Goal: Task Accomplishment & Management: Manage account settings

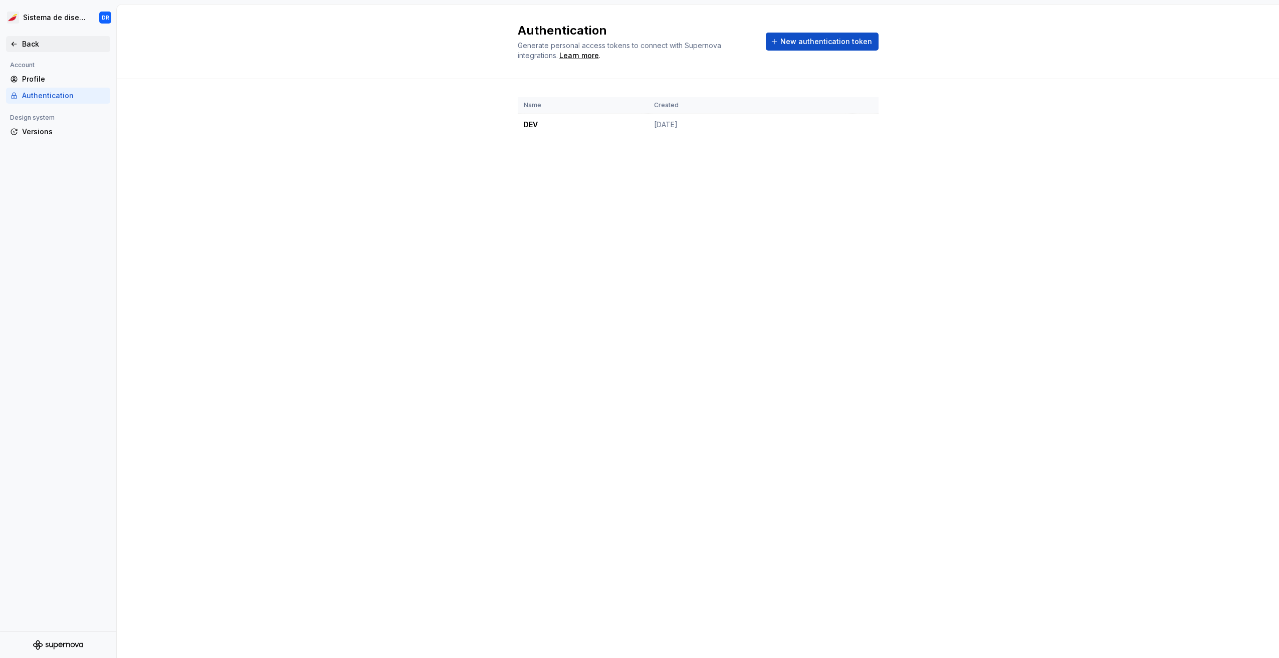
click at [38, 45] on div "Back" at bounding box center [64, 44] width 84 height 10
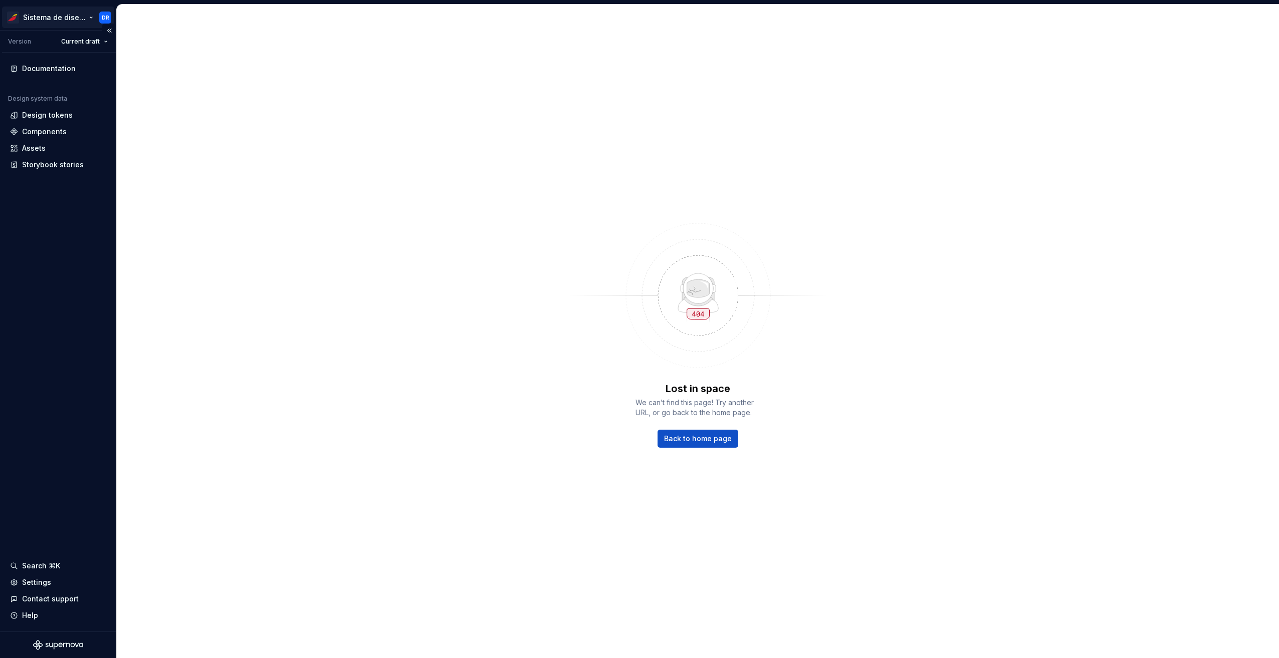
click at [78, 16] on html "Sistema de diseño Iberia DR Version Current draft Documentation Design system d…" at bounding box center [639, 329] width 1279 height 658
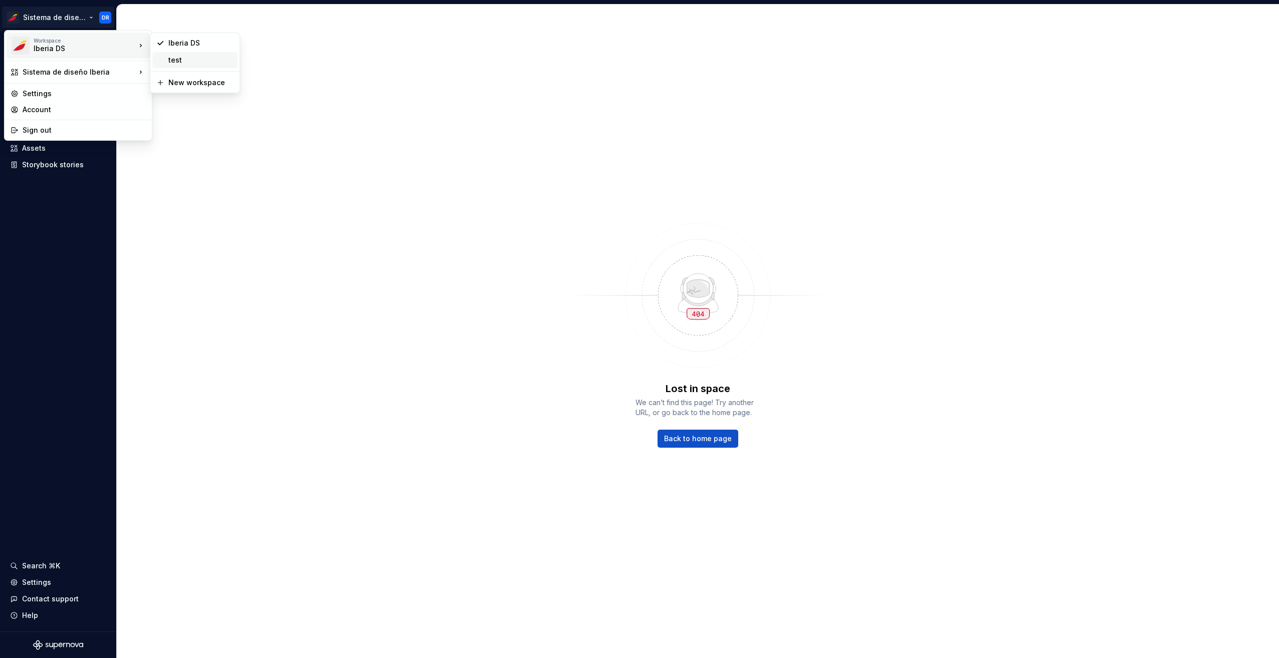
click at [182, 61] on div "test" at bounding box center [200, 60] width 65 height 10
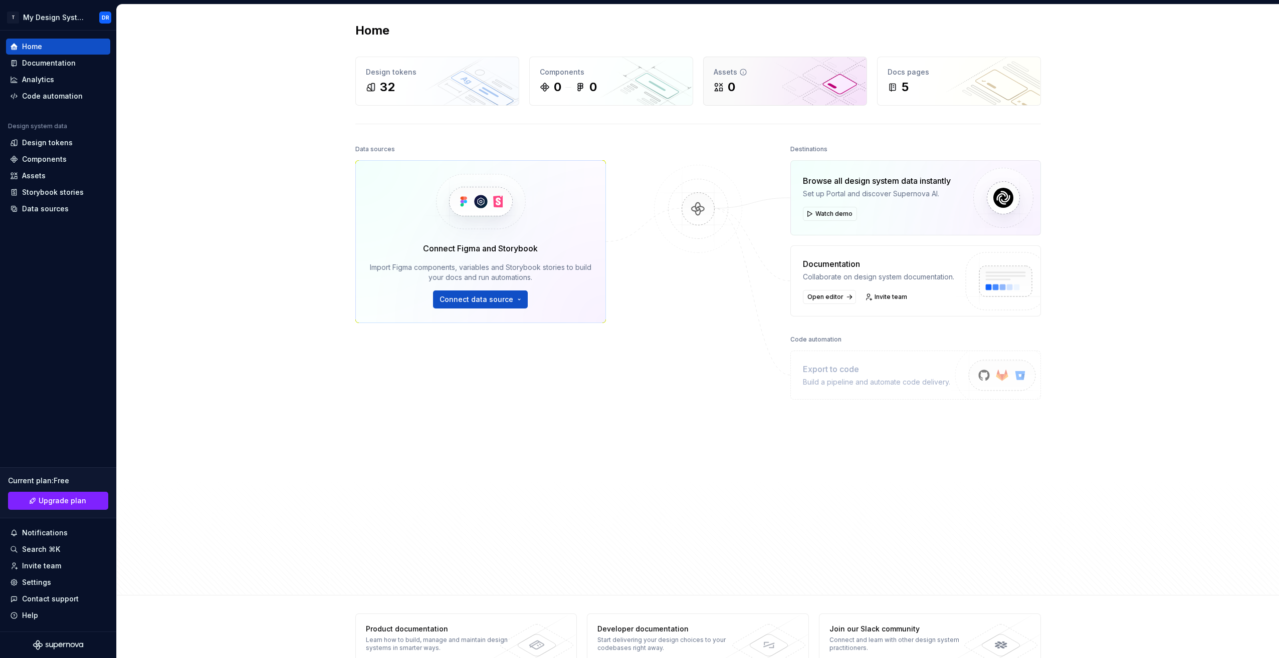
click at [752, 84] on div "0" at bounding box center [785, 87] width 143 height 16
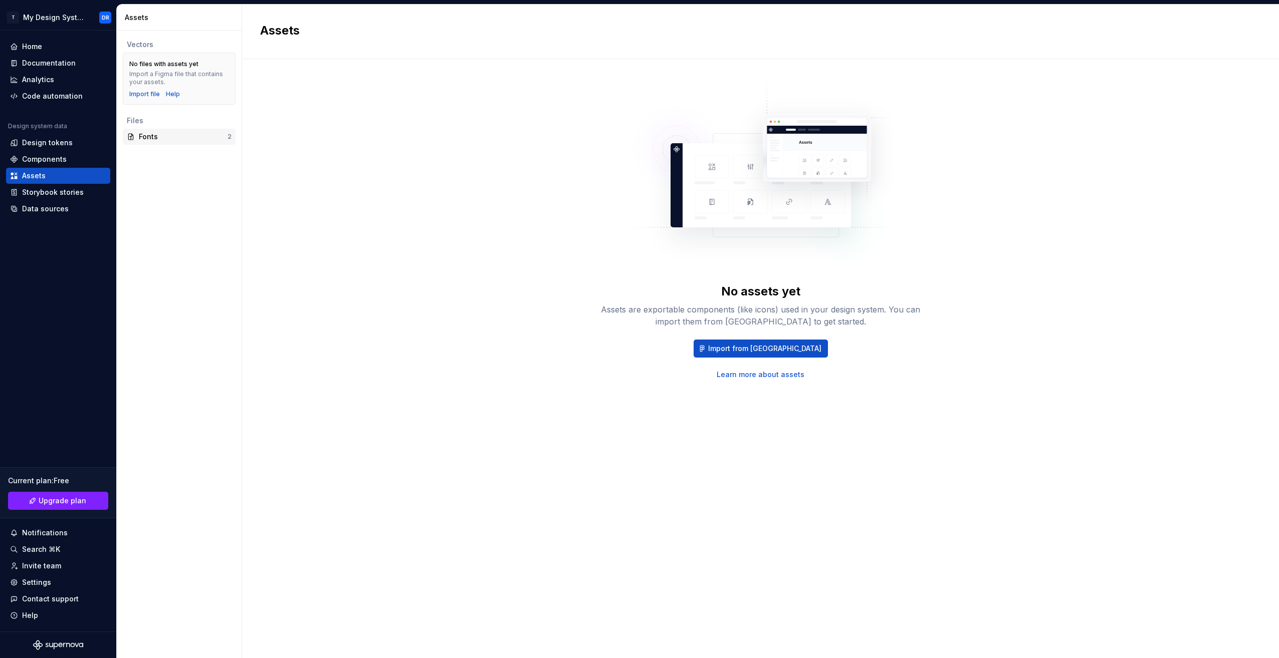
click at [178, 138] on div "Fonts" at bounding box center [183, 137] width 89 height 10
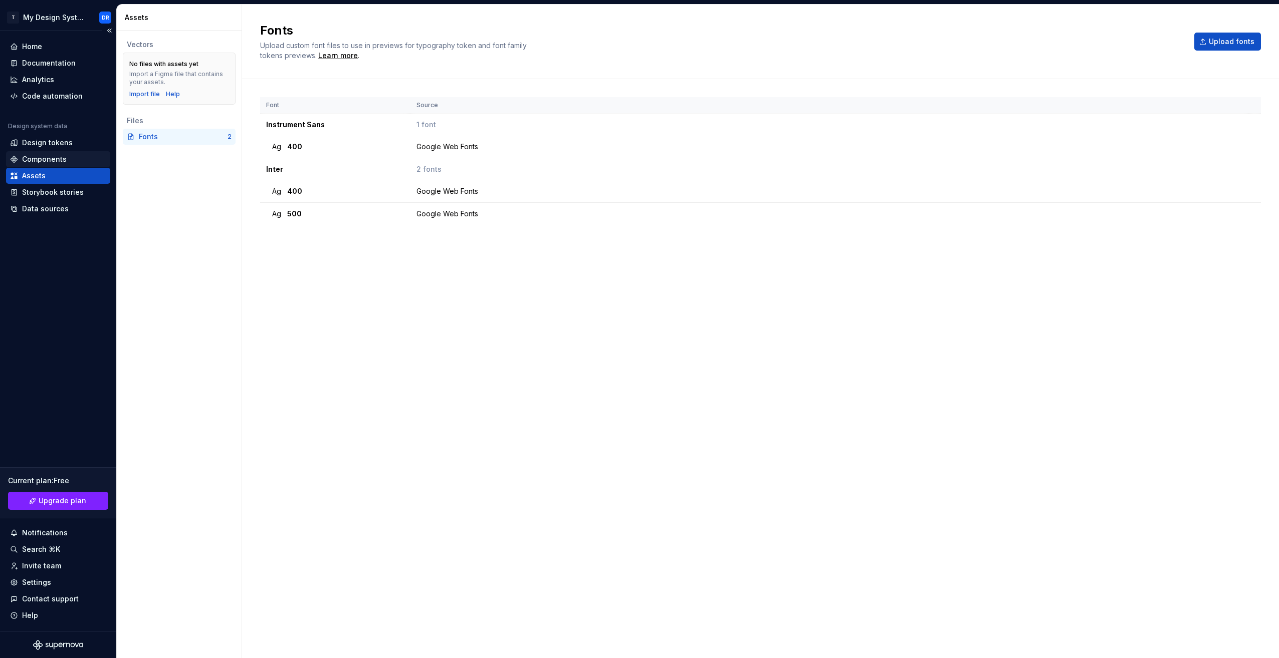
click at [39, 163] on div "Components" at bounding box center [44, 159] width 45 height 10
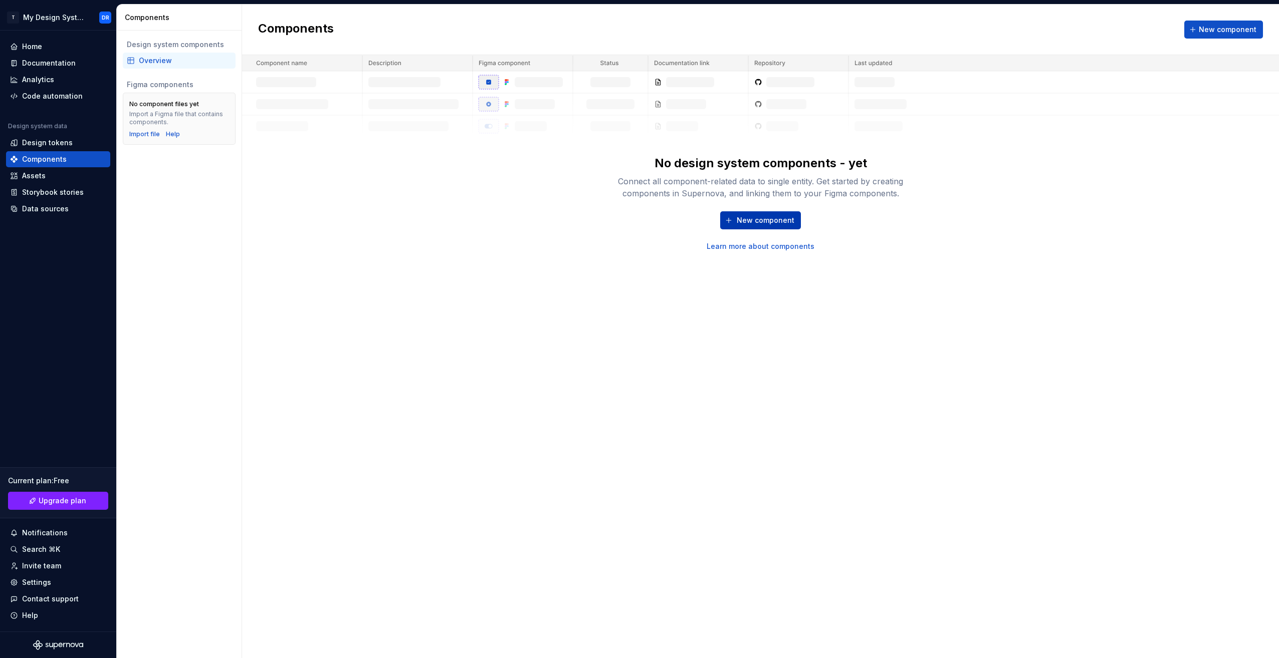
click at [754, 223] on span "New component" at bounding box center [766, 220] width 58 height 10
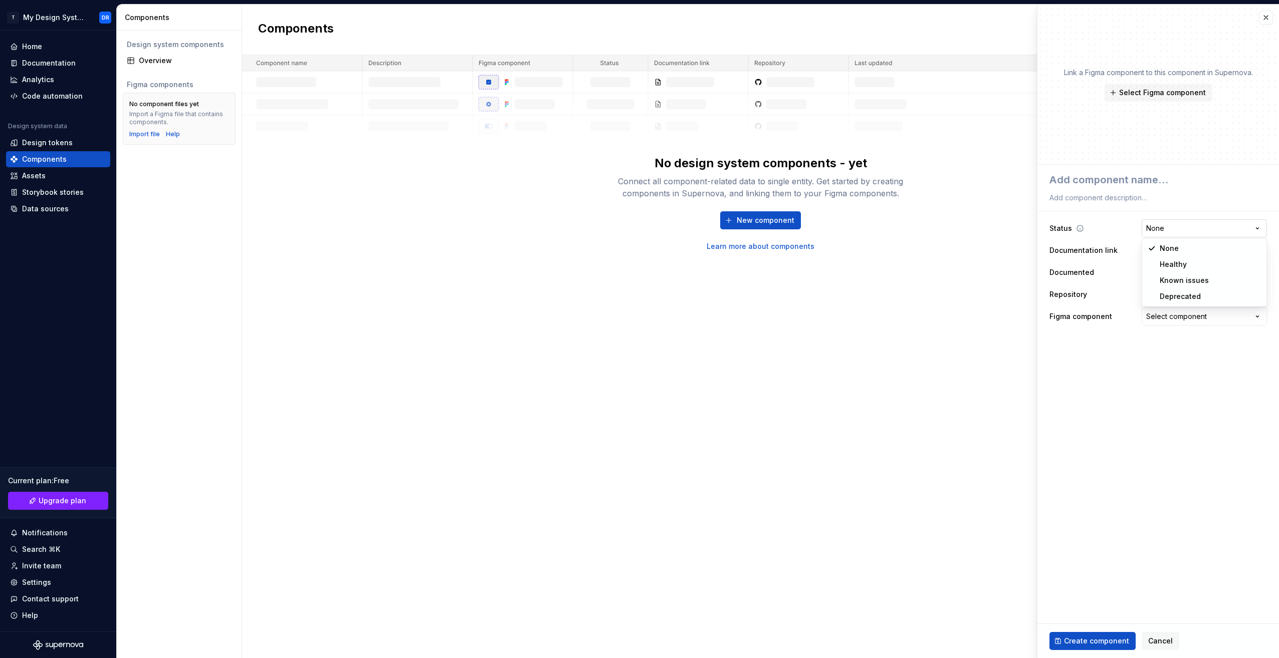
click at [1182, 231] on html "**********" at bounding box center [639, 329] width 1279 height 658
click at [1185, 248] on span "Select page" at bounding box center [1197, 251] width 105 height 10
click at [1185, 248] on html "**********" at bounding box center [639, 329] width 1279 height 658
click at [1185, 248] on span "Select page" at bounding box center [1197, 251] width 105 height 10
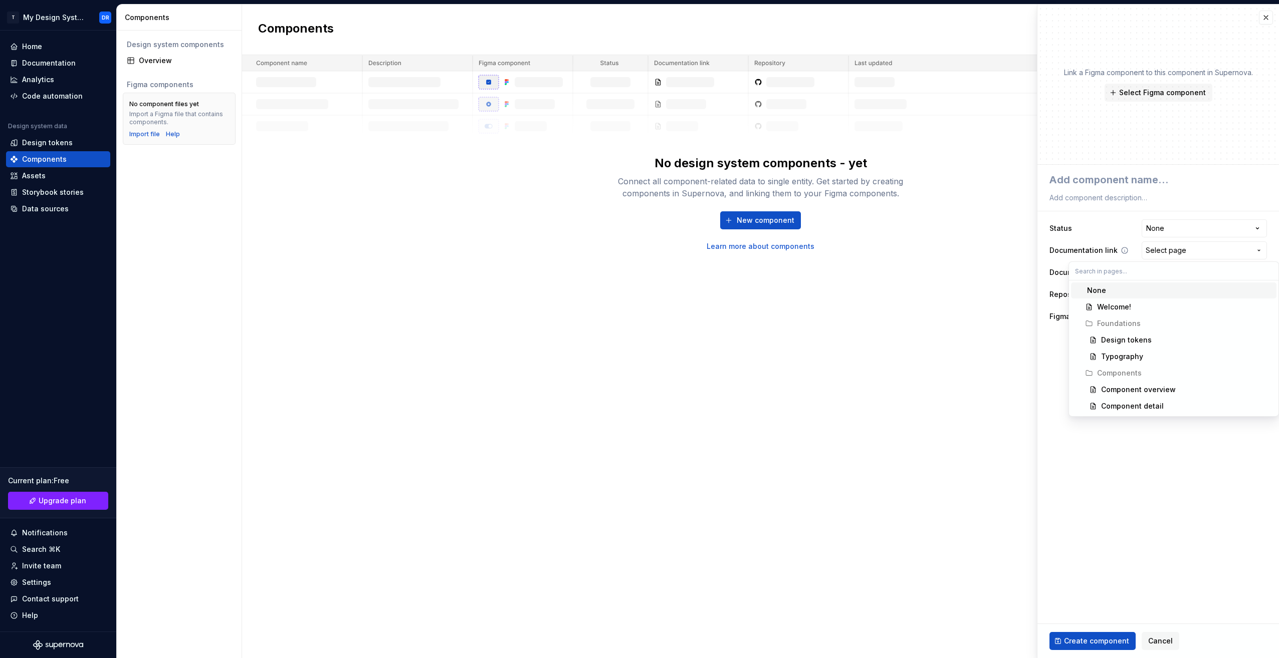
click at [1185, 248] on html "**********" at bounding box center [639, 329] width 1279 height 658
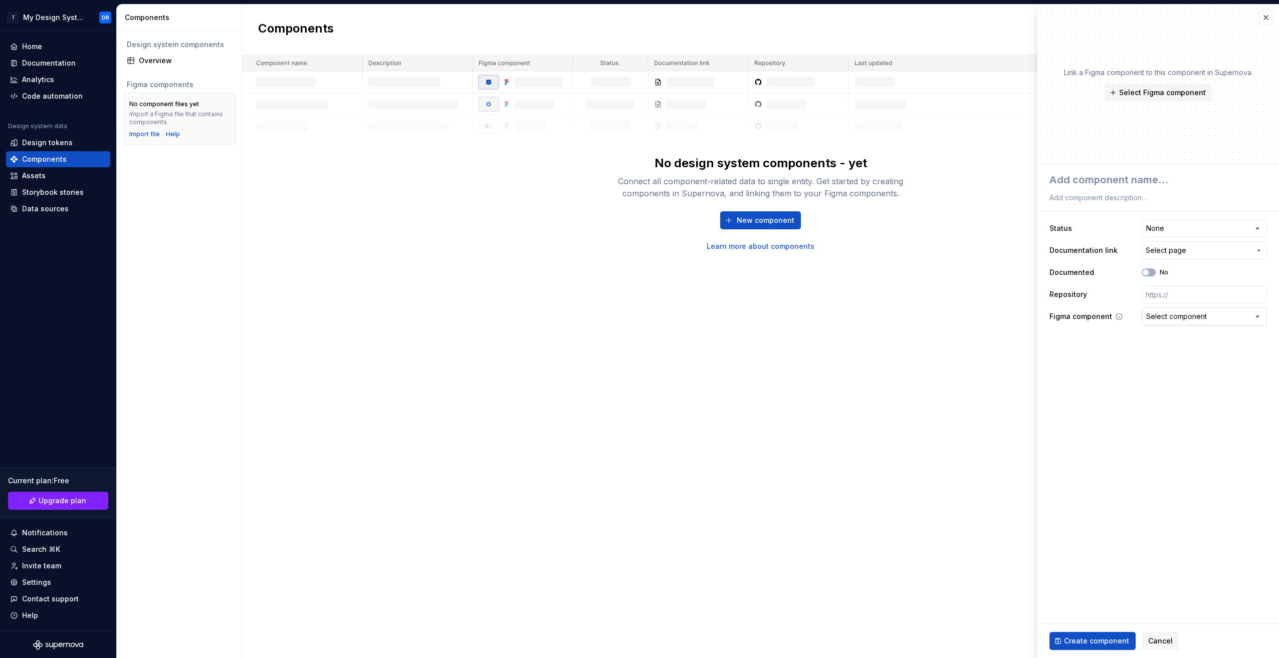
click at [1184, 319] on div "Select component" at bounding box center [1176, 317] width 61 height 10
click at [1184, 319] on html "**********" at bounding box center [639, 329] width 1279 height 658
click at [45, 144] on div "Design tokens" at bounding box center [47, 143] width 51 height 10
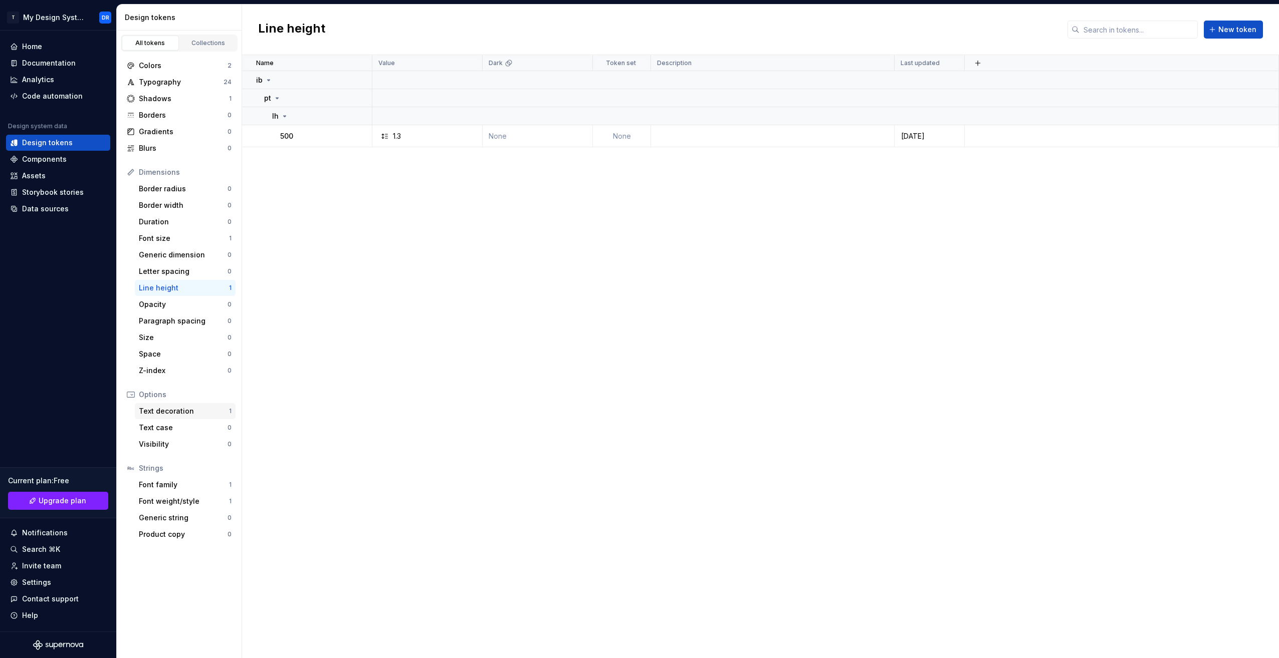
click at [170, 415] on div "Text decoration" at bounding box center [184, 411] width 90 height 10
click at [174, 432] on div "Text case" at bounding box center [183, 428] width 89 height 10
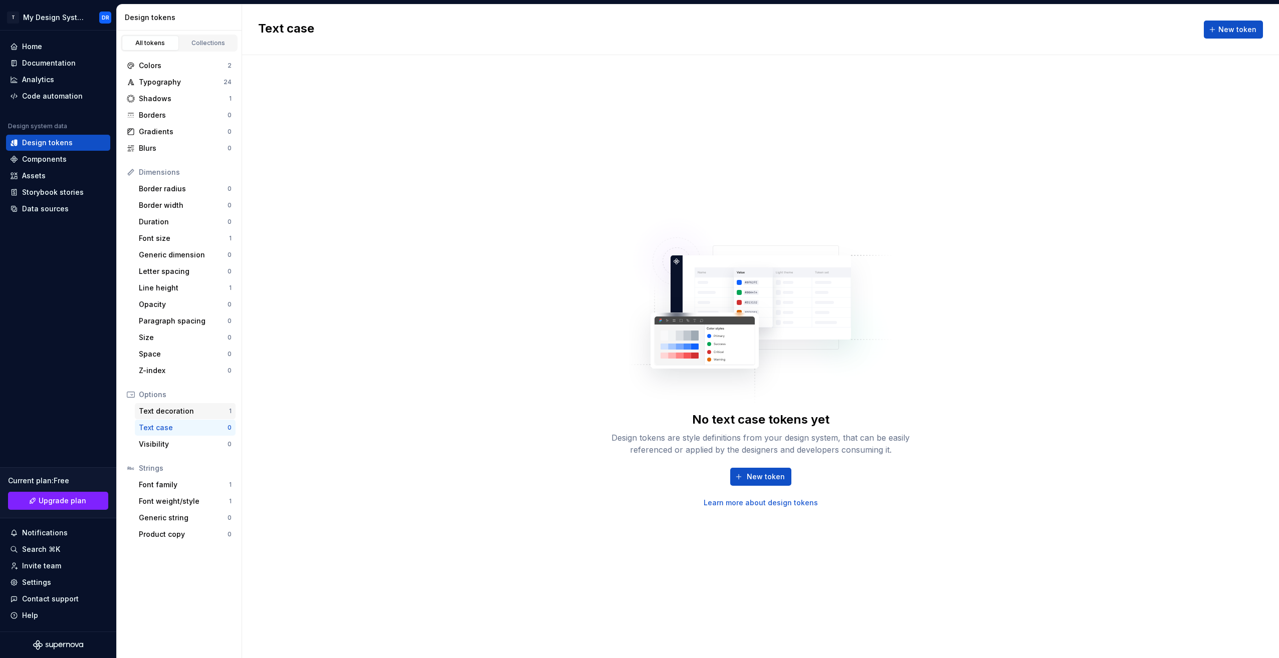
click at [194, 407] on div "Text decoration" at bounding box center [184, 411] width 90 height 10
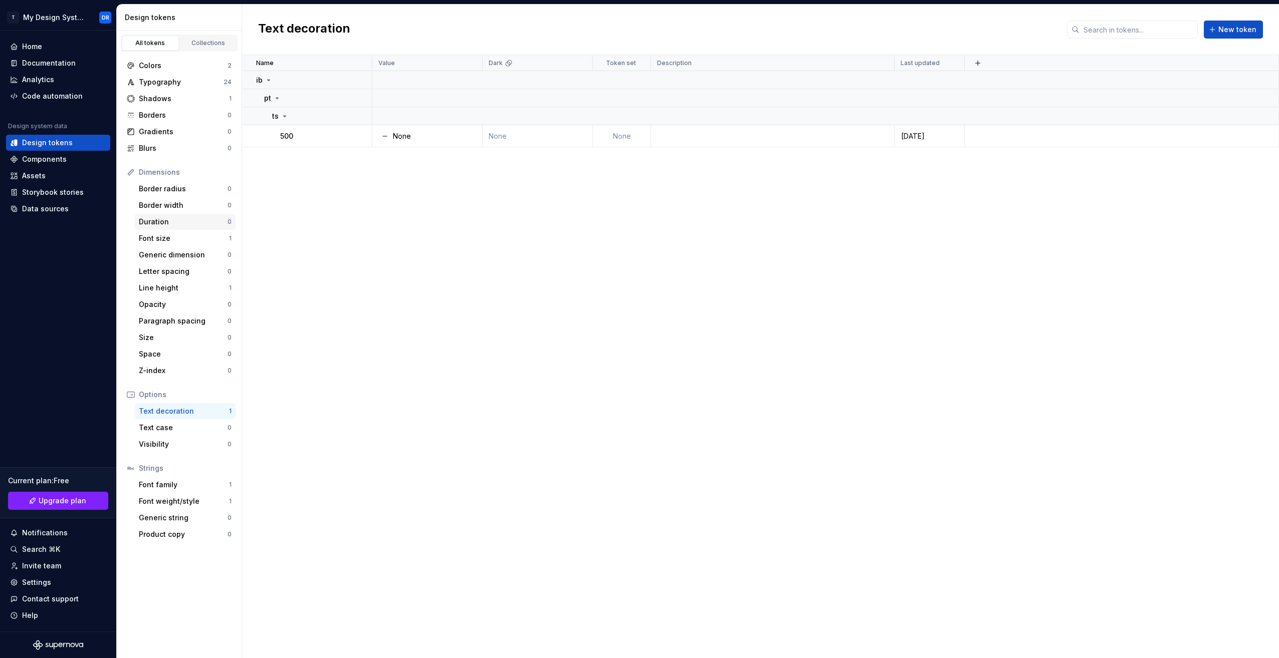
click at [192, 223] on div "Duration" at bounding box center [183, 222] width 89 height 10
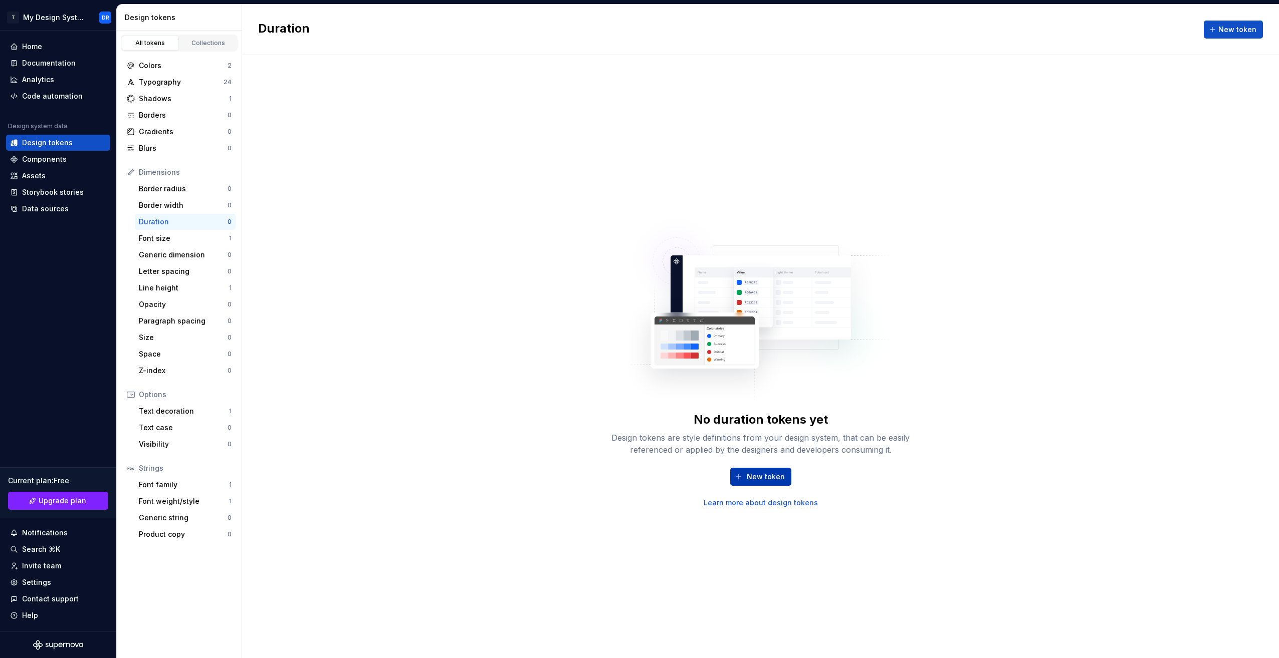
click at [742, 478] on button "New token" at bounding box center [760, 477] width 61 height 18
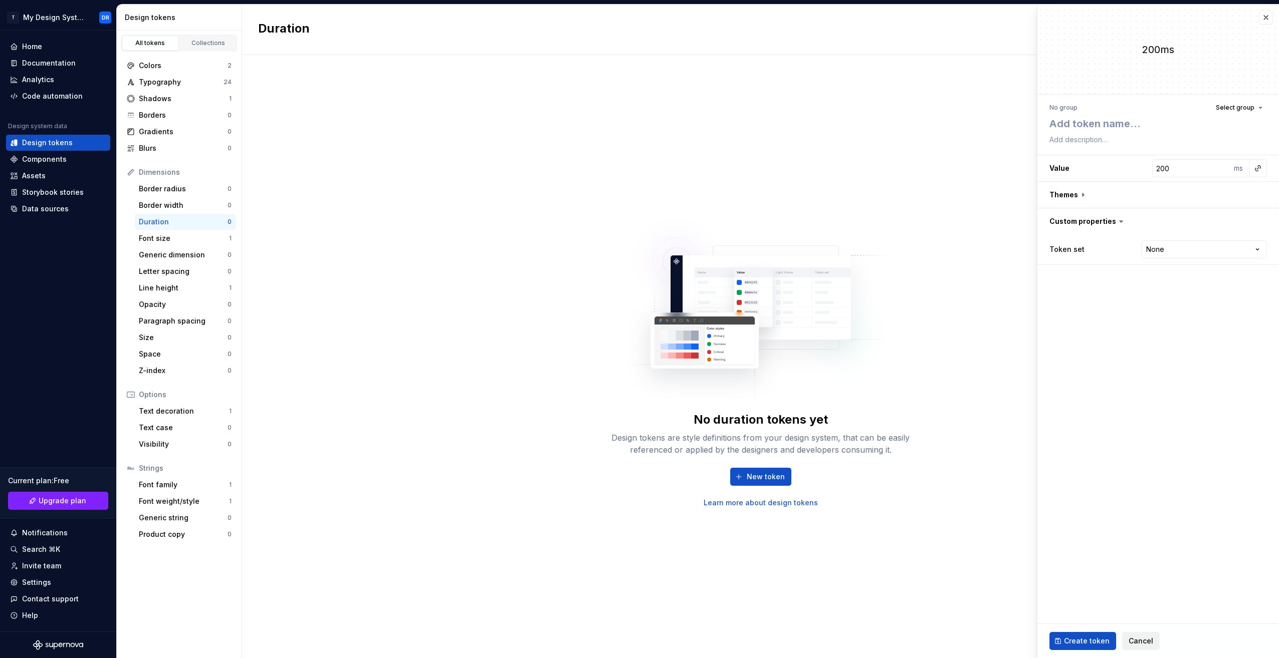
click at [1133, 639] on span "Cancel" at bounding box center [1140, 641] width 25 height 10
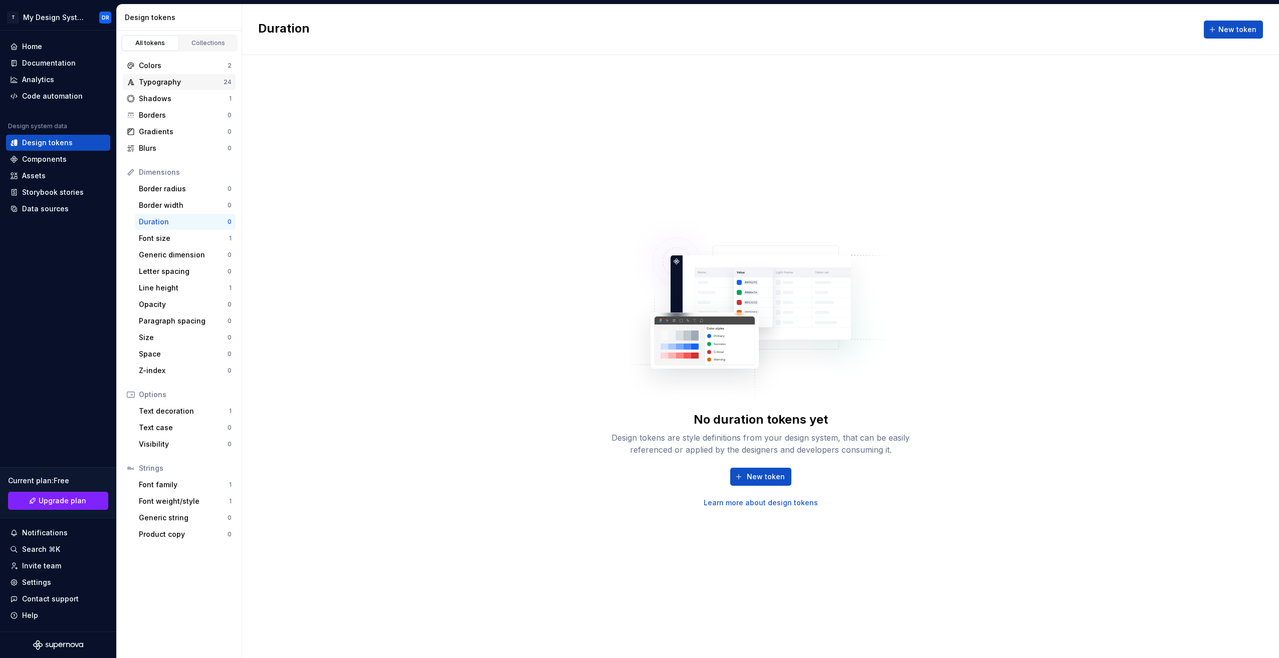
click at [200, 82] on div "Typography" at bounding box center [181, 82] width 85 height 10
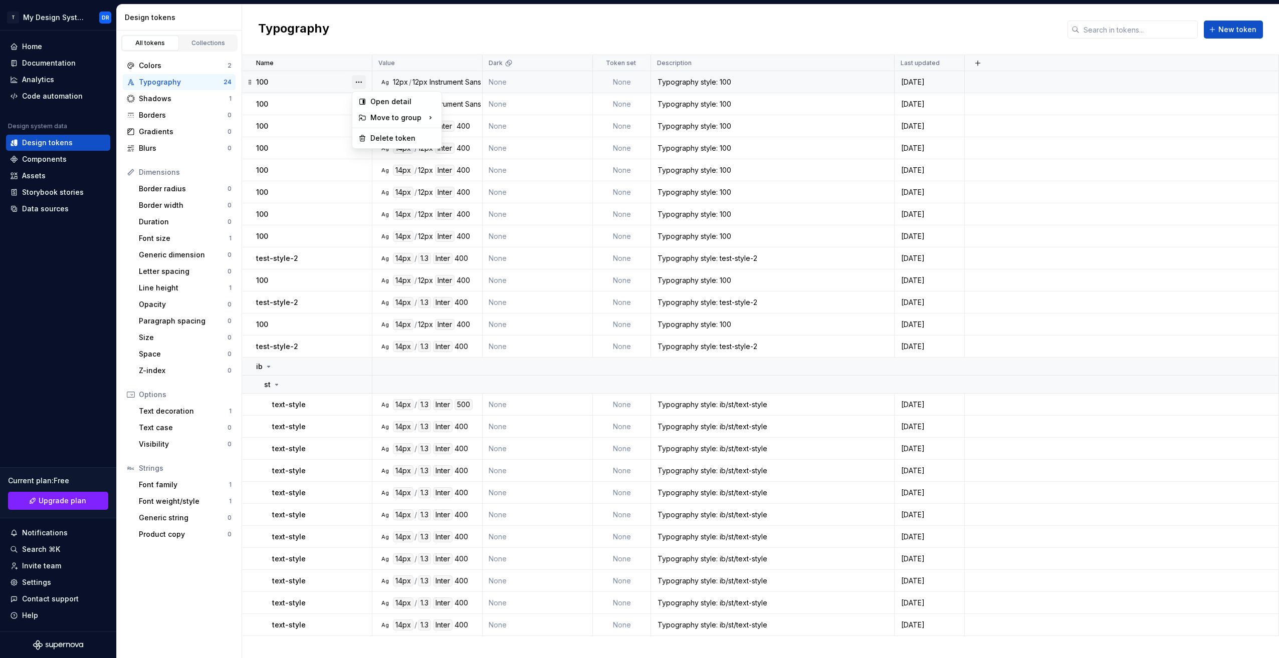
click at [358, 79] on button "button" at bounding box center [359, 82] width 14 height 14
click at [390, 142] on div "Delete token" at bounding box center [402, 138] width 65 height 10
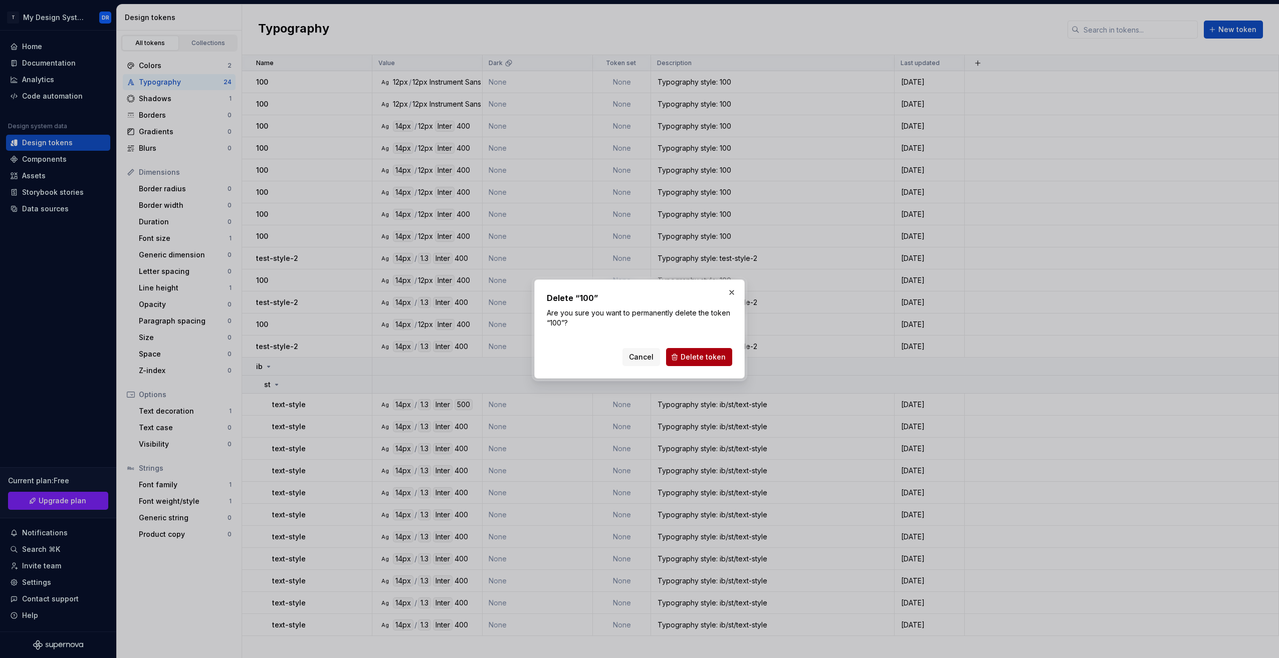
click at [700, 357] on span "Delete token" at bounding box center [702, 357] width 45 height 10
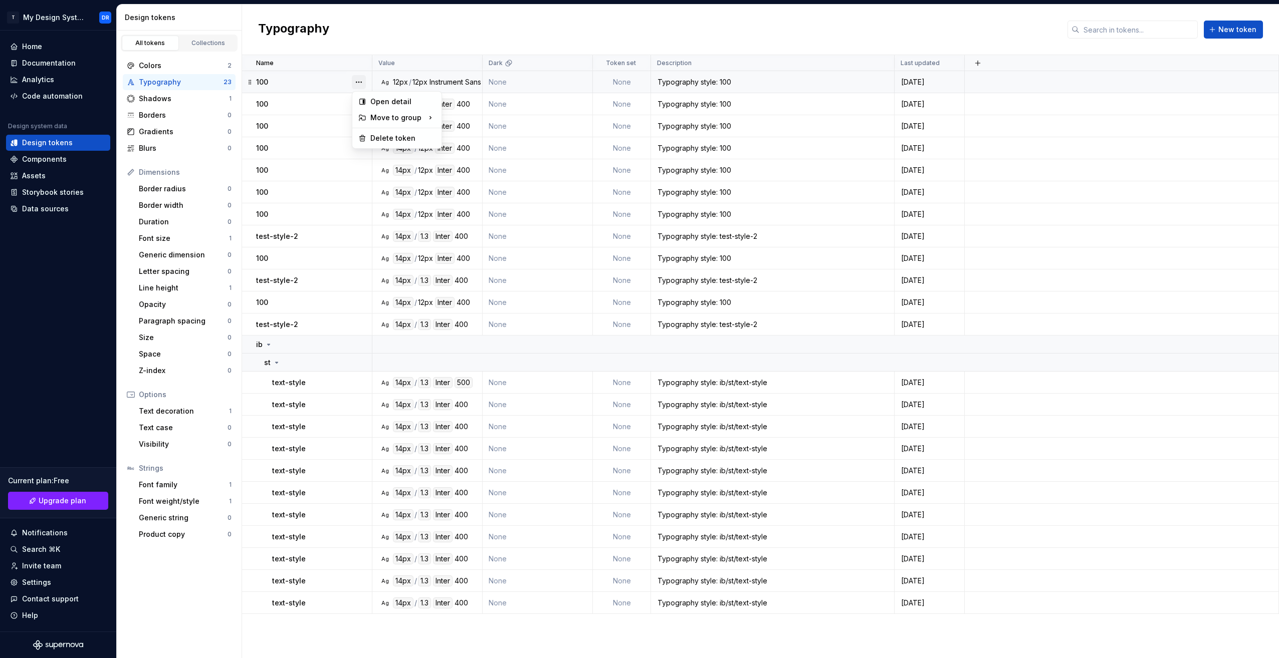
click at [361, 81] on button "button" at bounding box center [359, 82] width 14 height 14
click at [390, 139] on div "Delete token" at bounding box center [402, 138] width 65 height 10
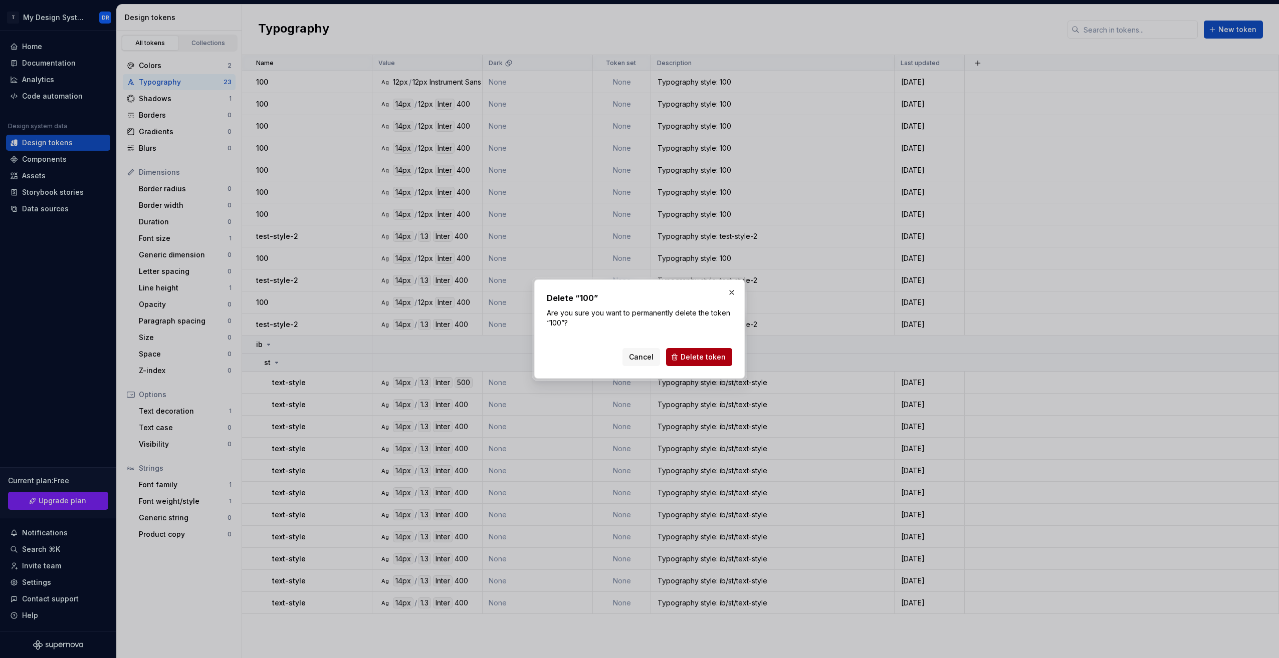
click at [703, 359] on span "Delete token" at bounding box center [702, 357] width 45 height 10
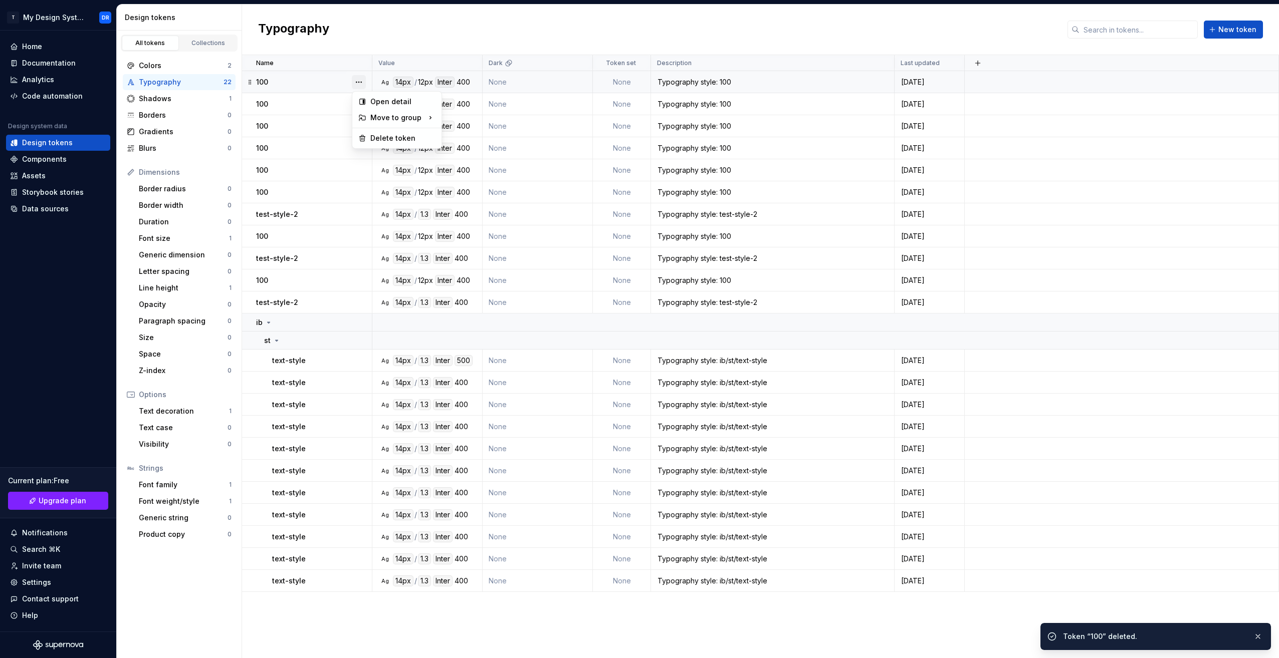
click at [361, 79] on button "button" at bounding box center [359, 82] width 14 height 14
click at [396, 138] on div "Delete token" at bounding box center [402, 138] width 65 height 10
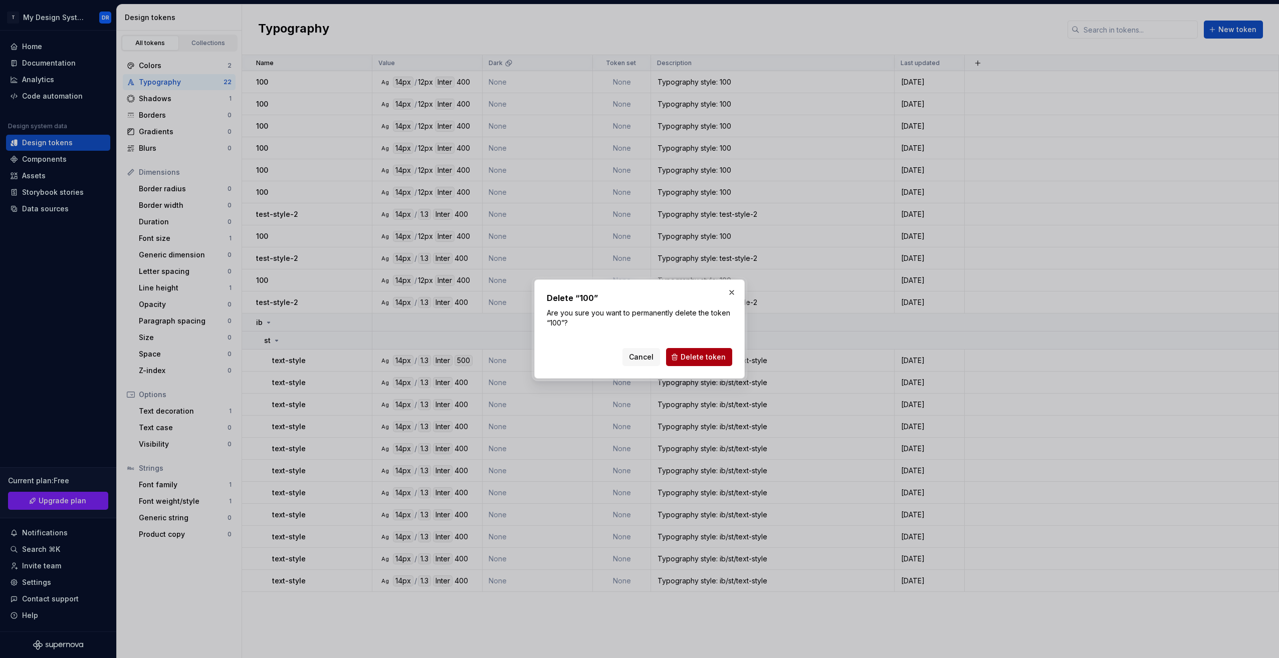
click at [699, 357] on span "Delete token" at bounding box center [702, 357] width 45 height 10
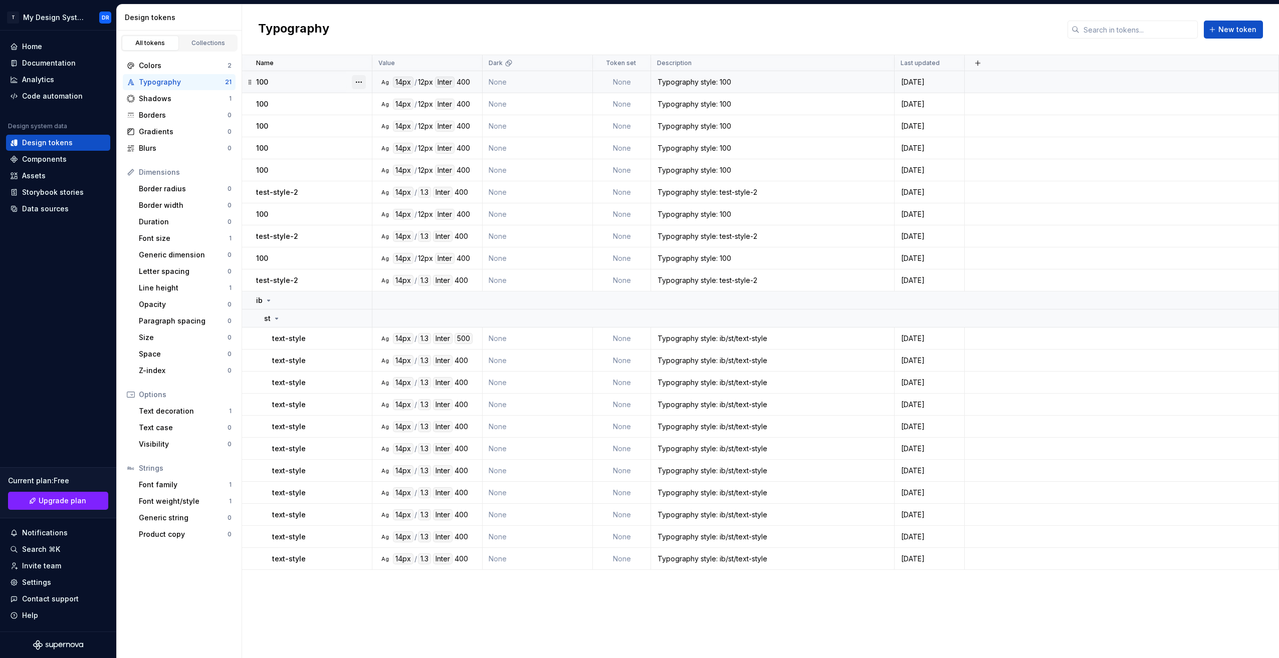
click at [361, 84] on button "button" at bounding box center [359, 82] width 14 height 14
click at [379, 137] on div "Delete token" at bounding box center [402, 138] width 65 height 10
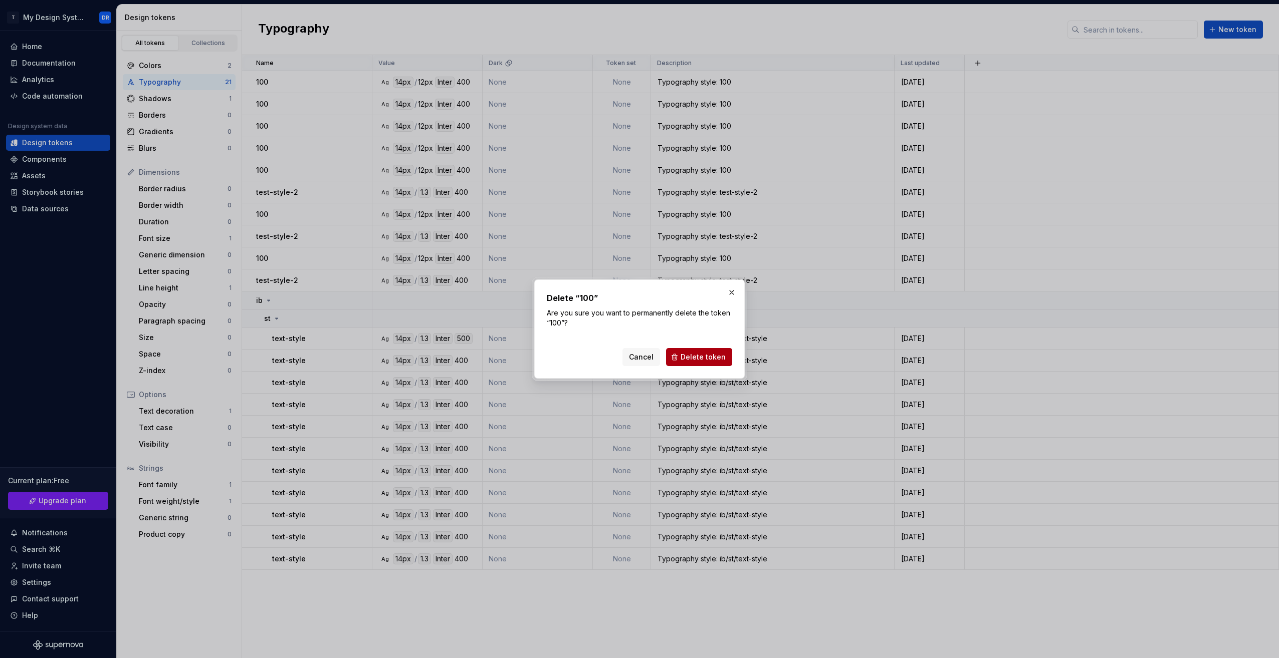
click at [695, 356] on span "Delete token" at bounding box center [702, 357] width 45 height 10
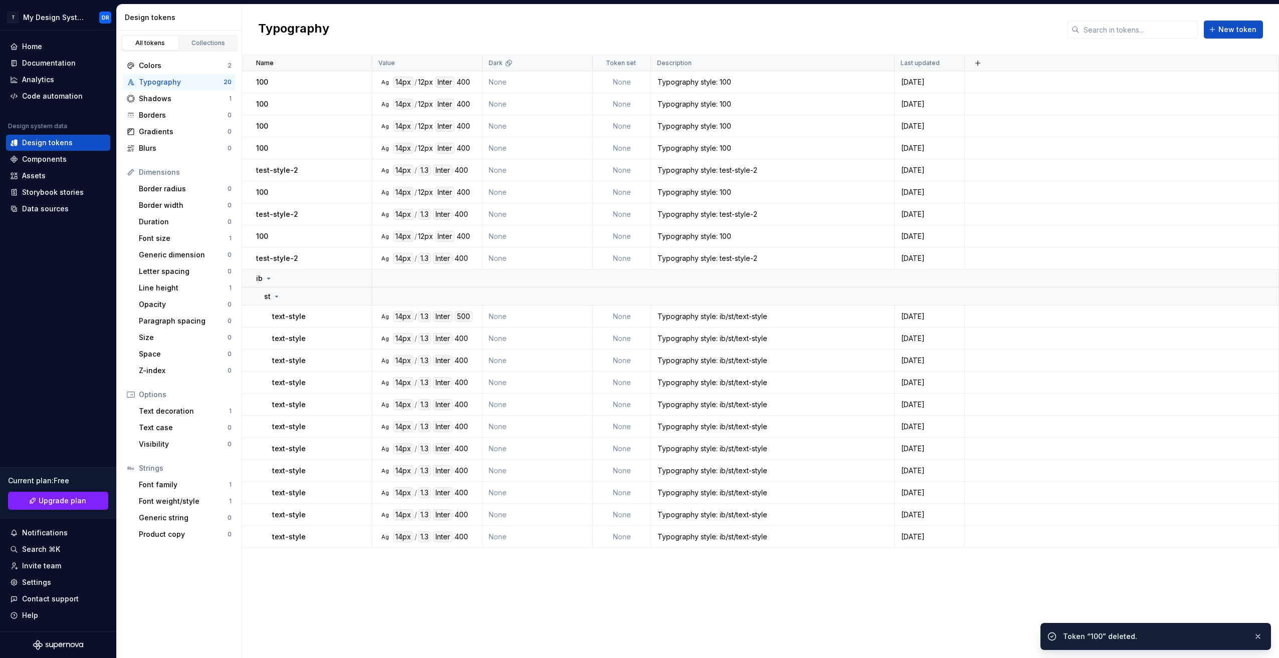
click at [357, 79] on button "button" at bounding box center [359, 82] width 14 height 14
click at [393, 142] on div "Delete token" at bounding box center [402, 138] width 65 height 10
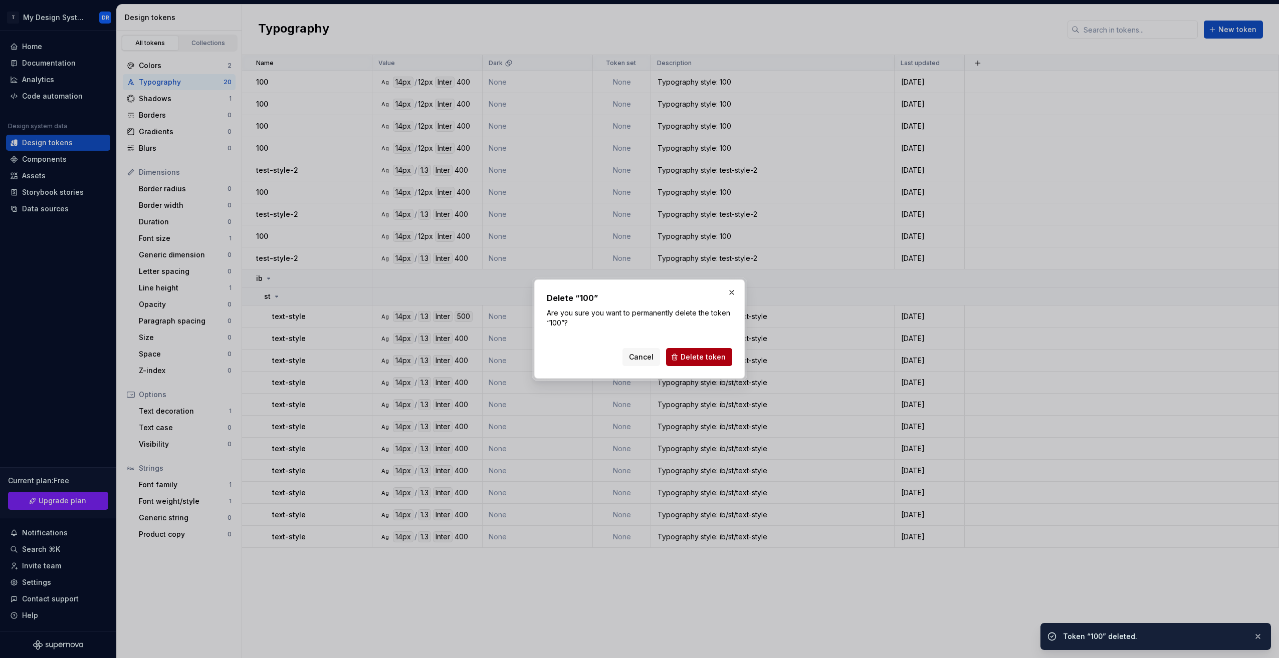
click at [710, 361] on span "Delete token" at bounding box center [702, 357] width 45 height 10
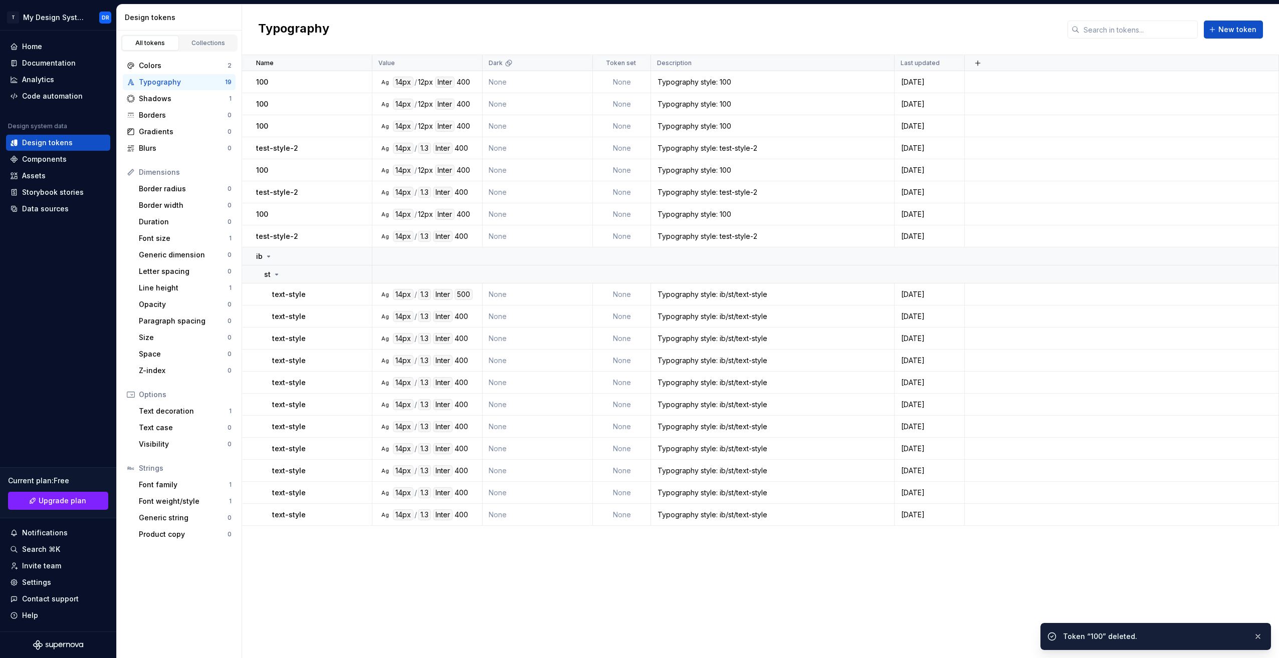
click at [361, 80] on button "button" at bounding box center [359, 82] width 14 height 14
click at [402, 133] on div "Delete token" at bounding box center [402, 138] width 65 height 10
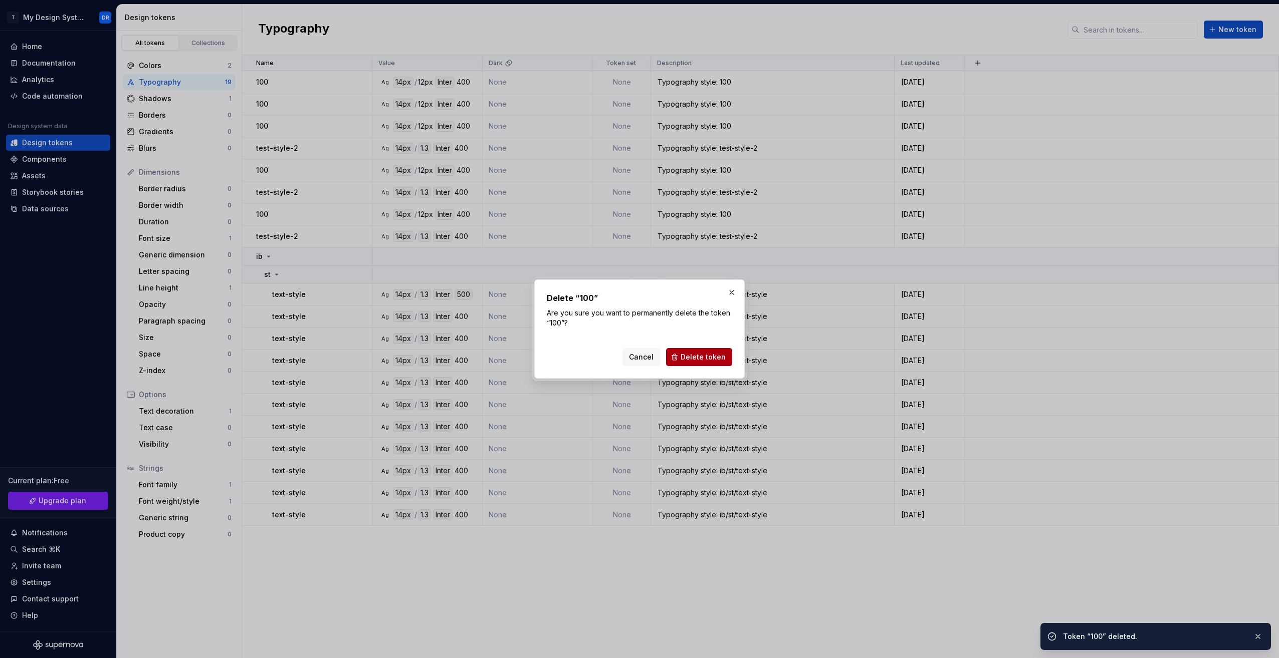
click at [701, 353] on span "Delete token" at bounding box center [702, 357] width 45 height 10
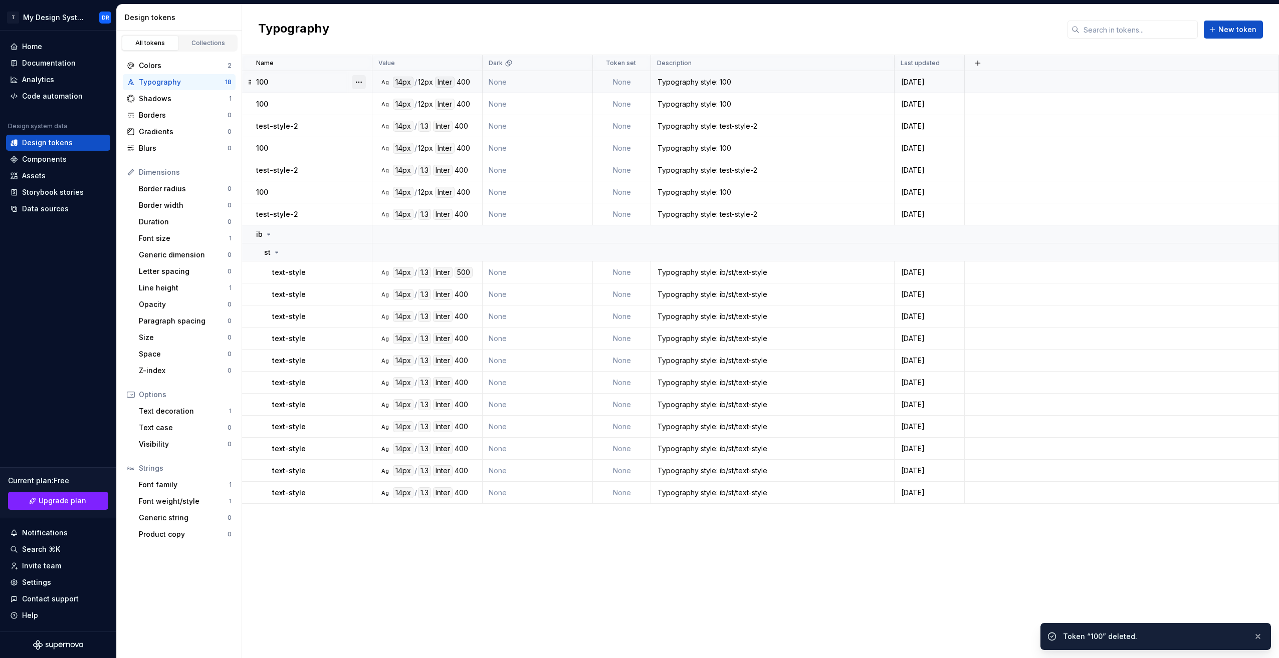
click at [357, 81] on button "button" at bounding box center [359, 82] width 14 height 14
click at [397, 136] on div "Delete token" at bounding box center [402, 138] width 65 height 10
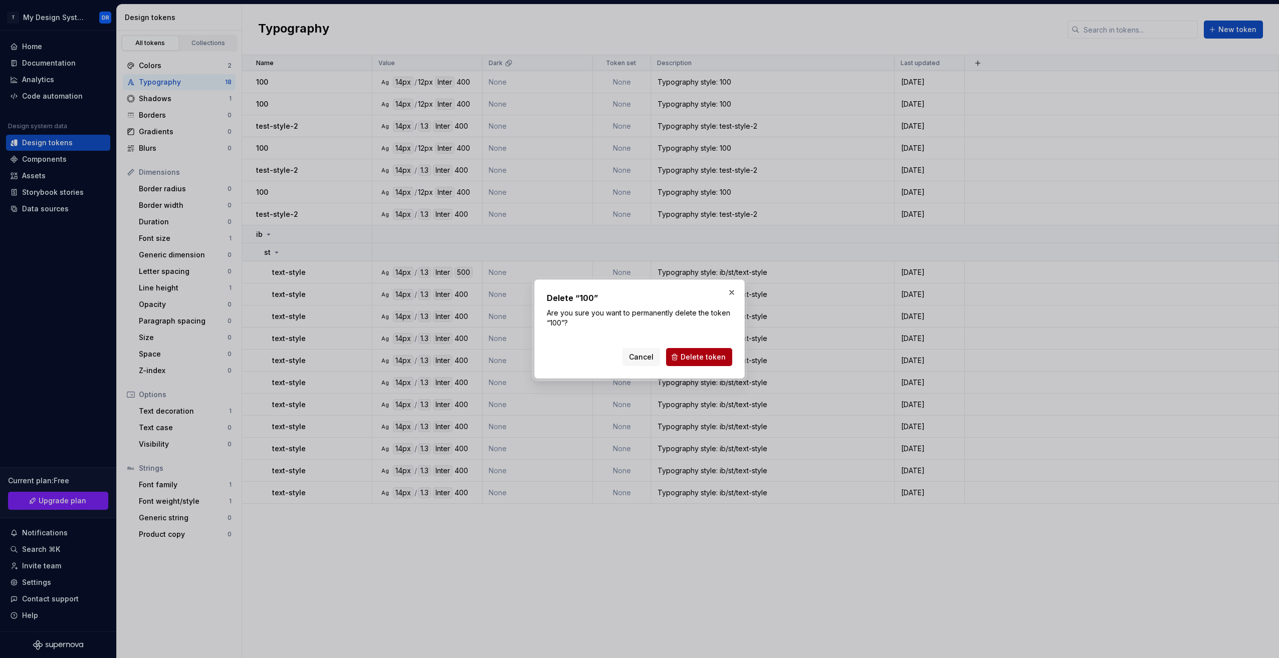
click at [698, 357] on span "Delete token" at bounding box center [702, 357] width 45 height 10
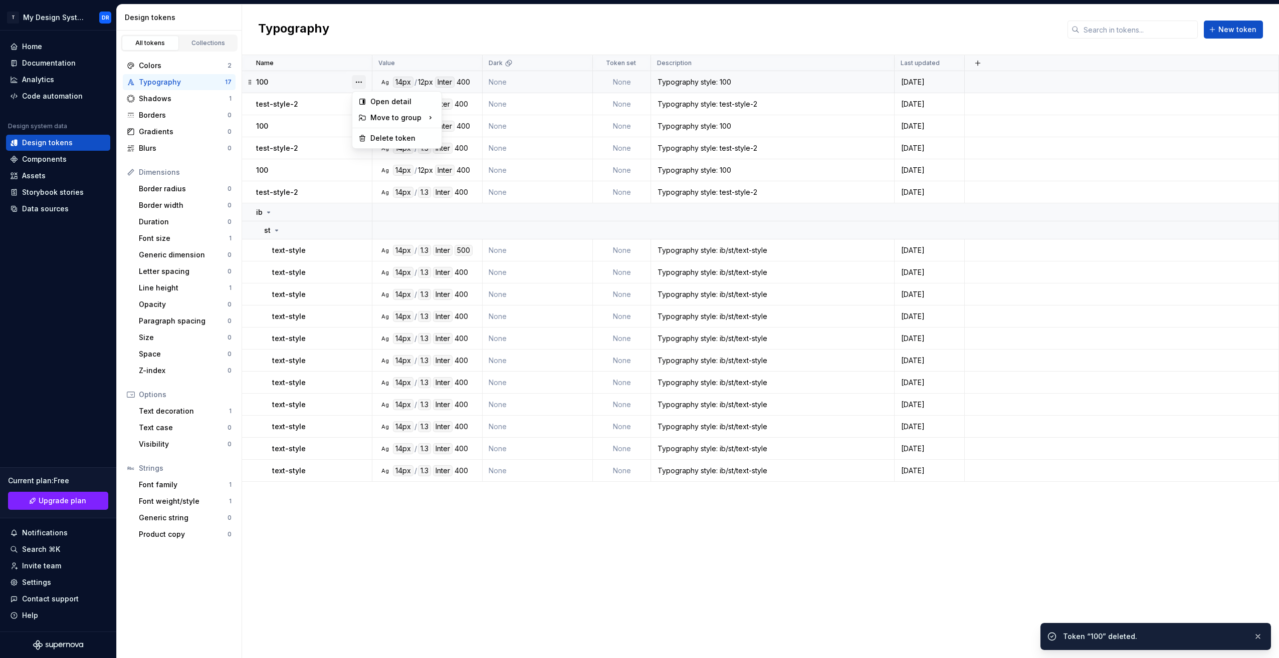
click at [353, 80] on button "button" at bounding box center [359, 82] width 14 height 14
click at [395, 140] on div "Delete token" at bounding box center [402, 138] width 65 height 10
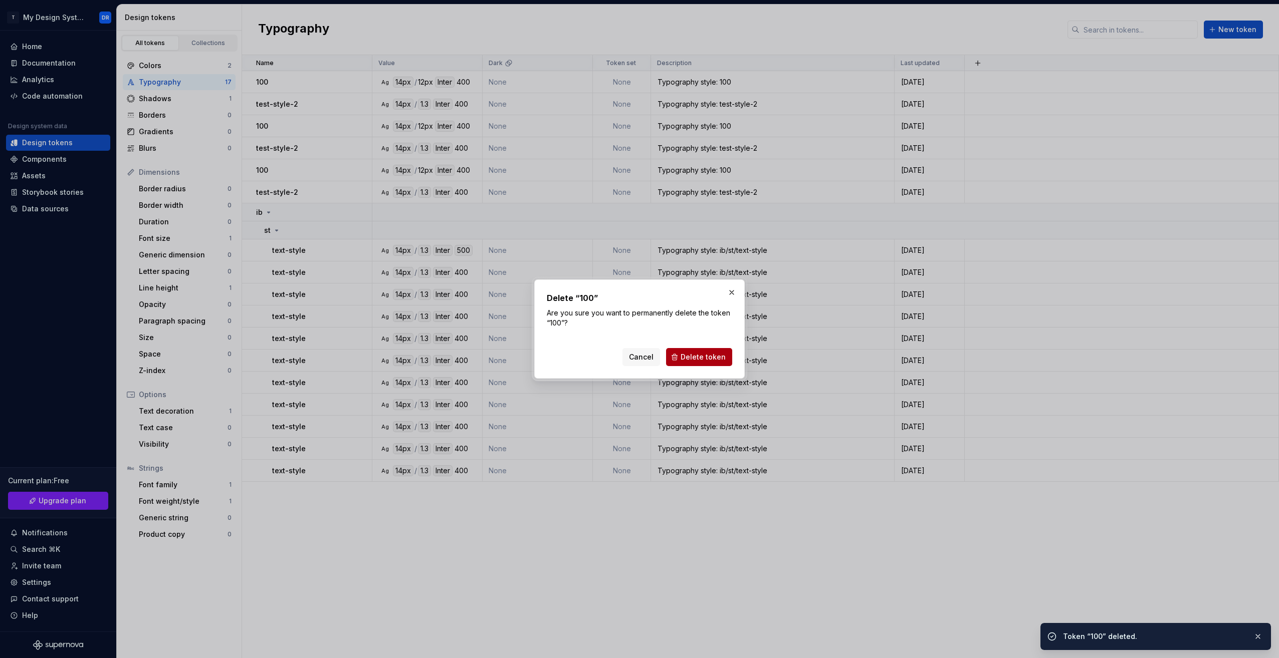
click at [696, 359] on span "Delete token" at bounding box center [702, 357] width 45 height 10
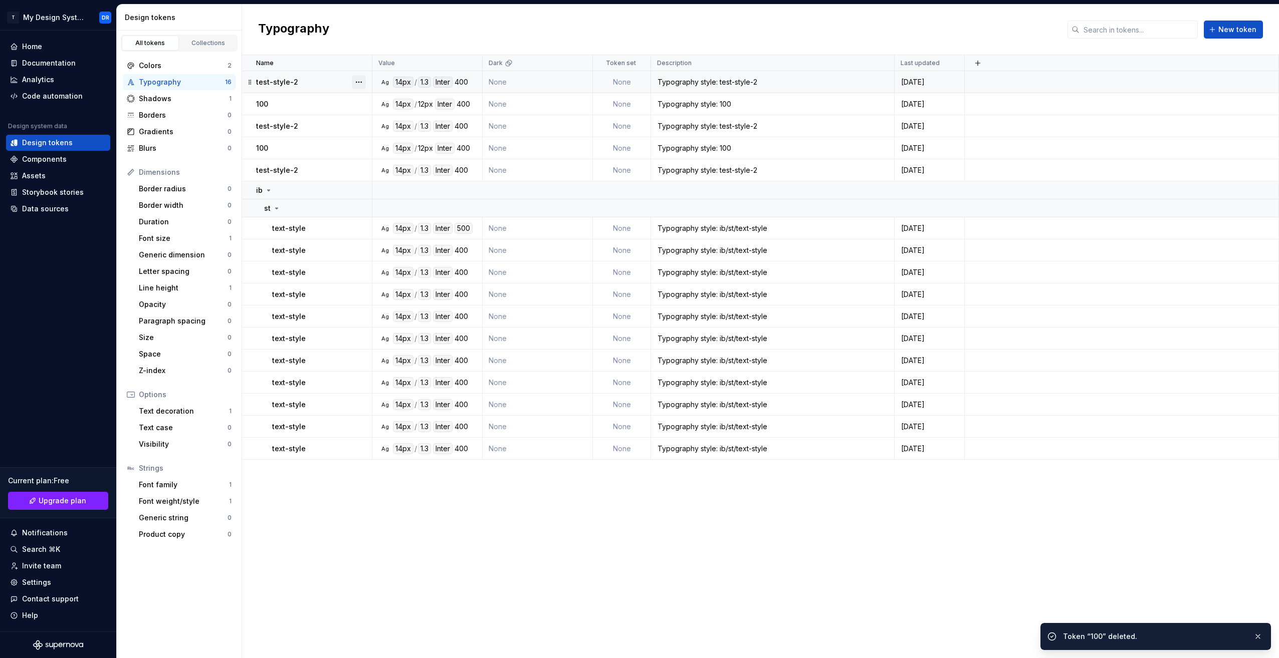
click at [357, 82] on button "button" at bounding box center [359, 82] width 14 height 14
click at [392, 137] on div "Delete token" at bounding box center [402, 138] width 65 height 10
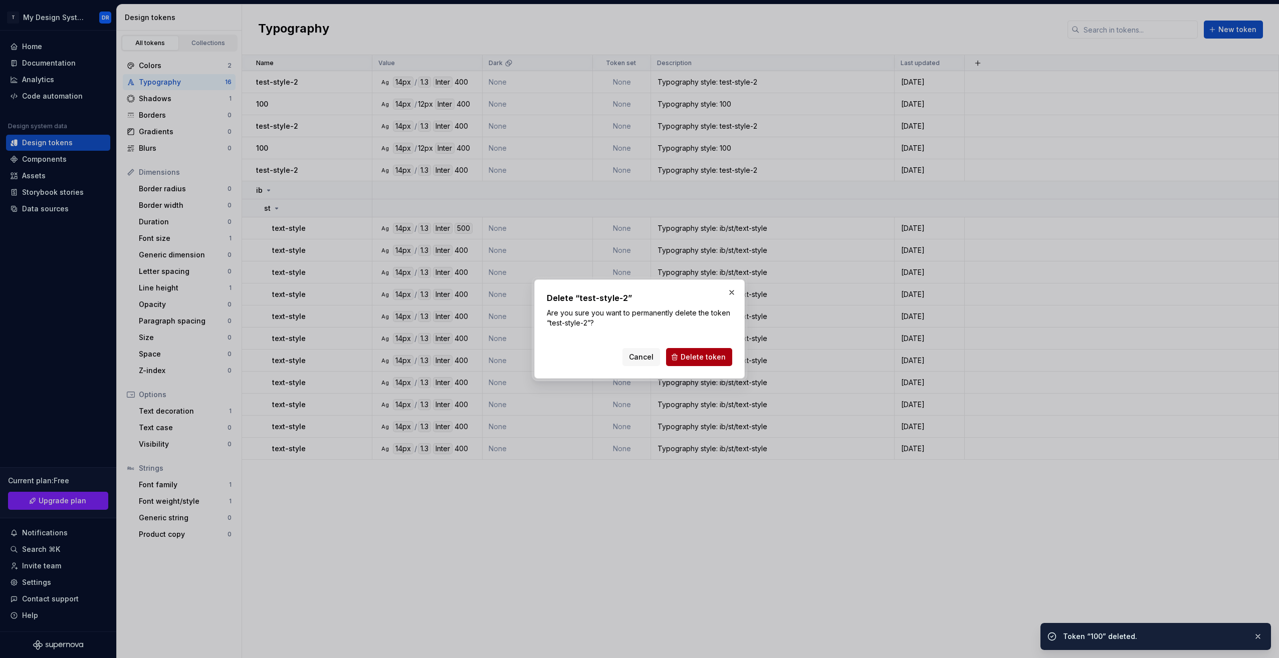
click at [701, 355] on span "Delete token" at bounding box center [702, 357] width 45 height 10
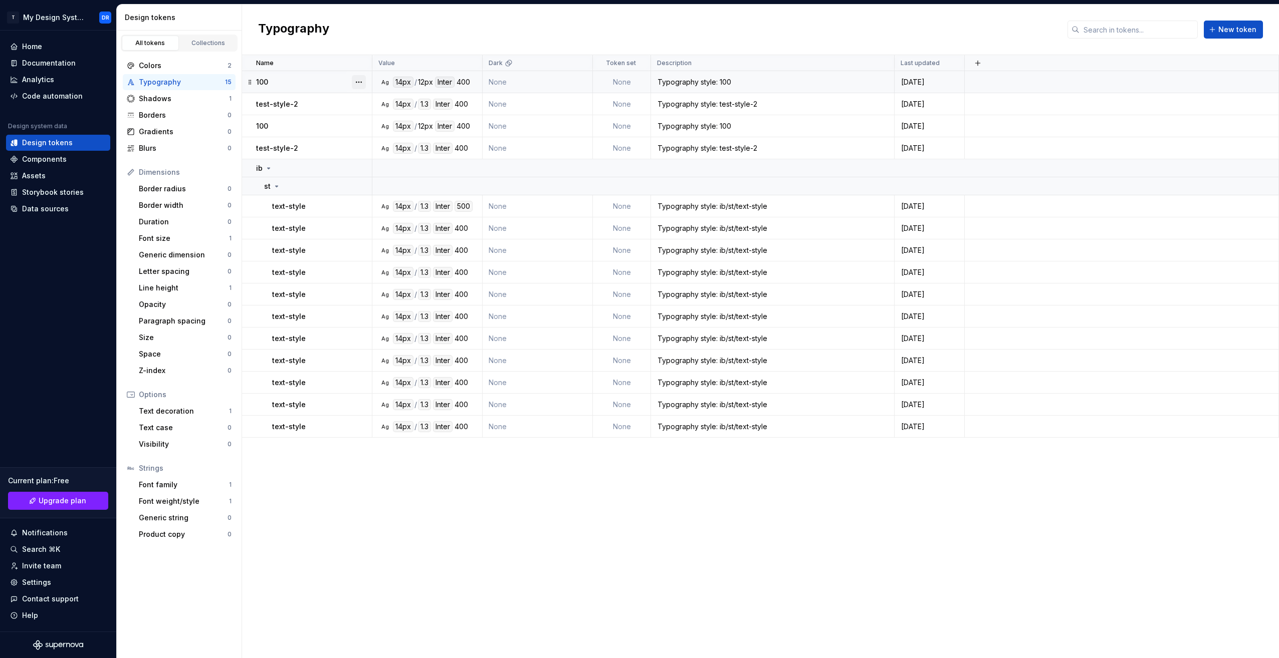
click at [356, 87] on button "button" at bounding box center [359, 82] width 14 height 14
click at [385, 138] on div "Delete token" at bounding box center [402, 138] width 65 height 10
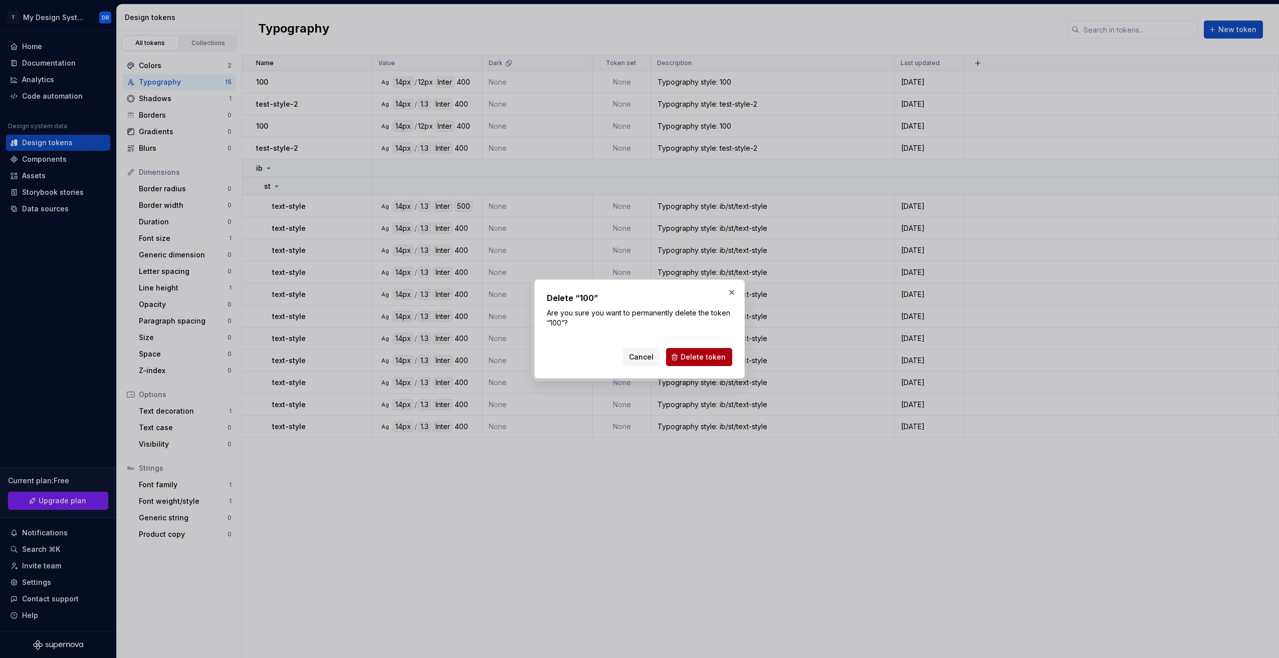
click at [695, 355] on span "Delete token" at bounding box center [702, 357] width 45 height 10
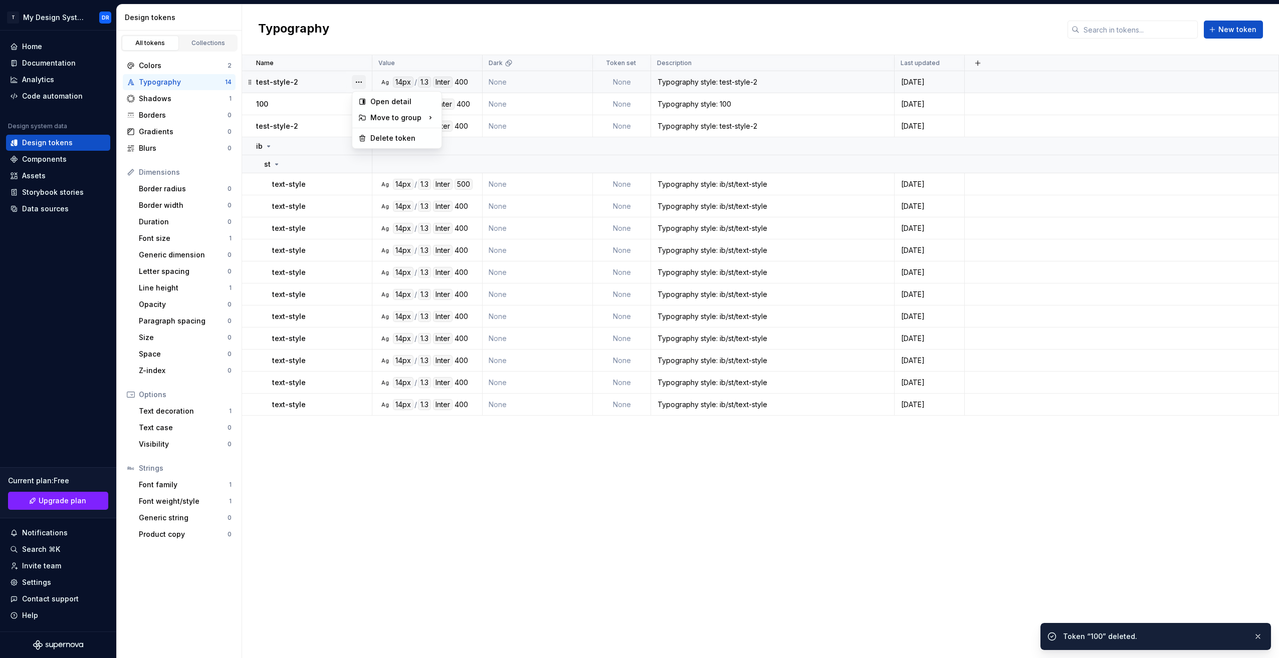
click at [359, 80] on button "button" at bounding box center [359, 82] width 14 height 14
click at [392, 134] on div "Delete token" at bounding box center [402, 138] width 65 height 10
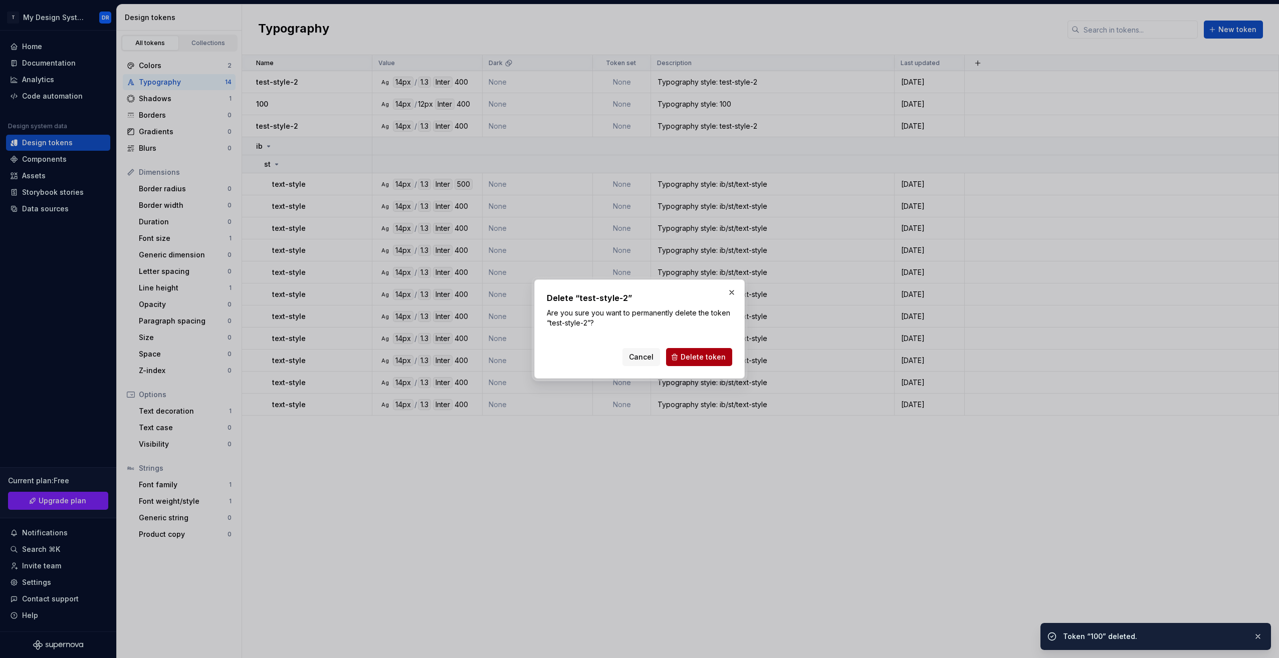
click at [712, 358] on span "Delete token" at bounding box center [702, 357] width 45 height 10
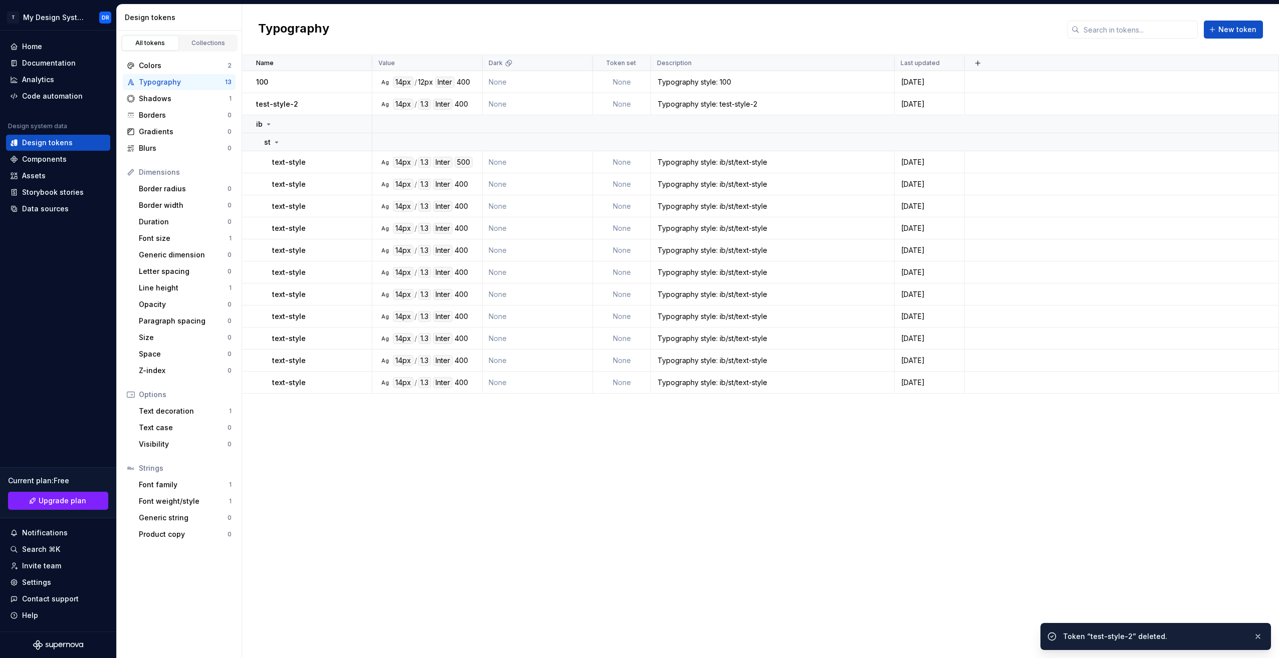
click at [356, 80] on button "button" at bounding box center [359, 82] width 14 height 14
click at [402, 143] on div "Delete token" at bounding box center [396, 138] width 85 height 16
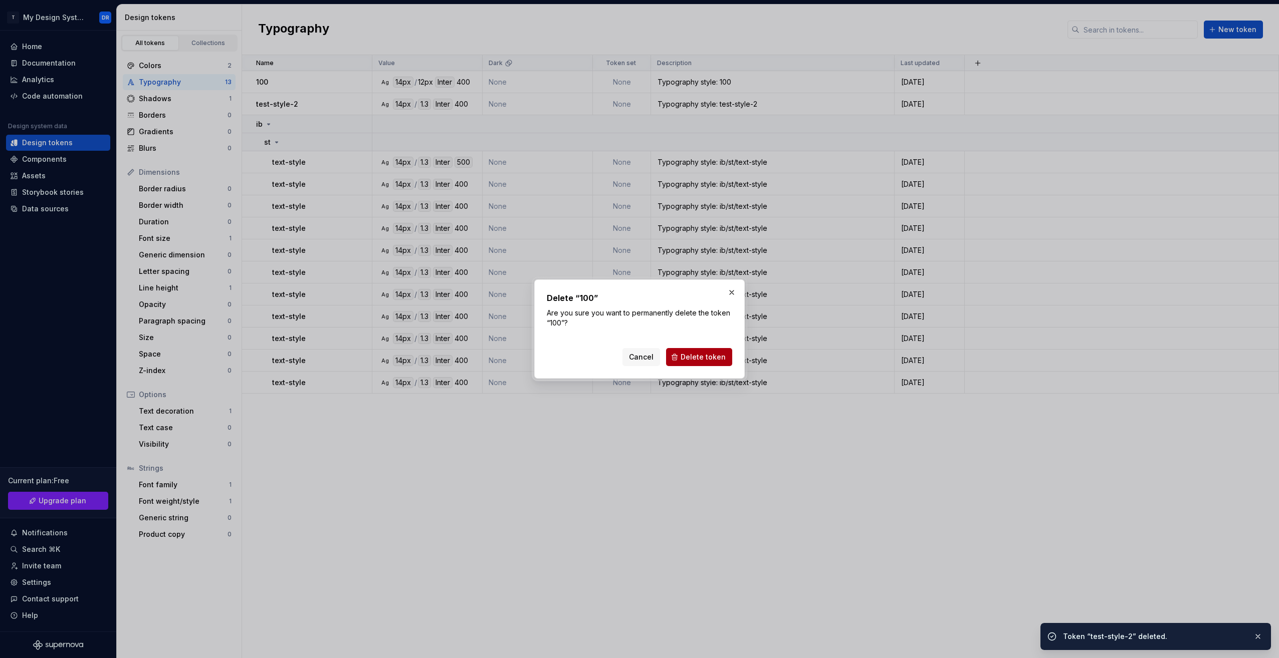
click at [698, 364] on button "Delete token" at bounding box center [699, 357] width 66 height 18
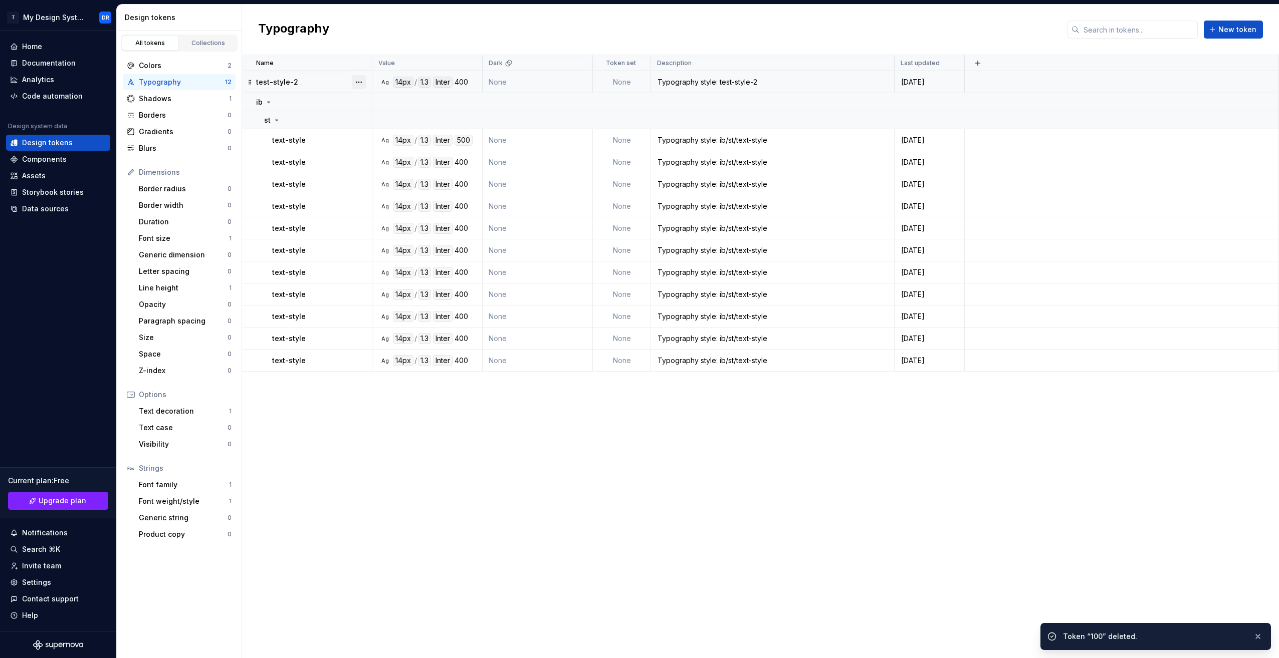
click at [356, 81] on button "button" at bounding box center [359, 82] width 14 height 14
click at [409, 140] on div "Delete token" at bounding box center [402, 138] width 65 height 10
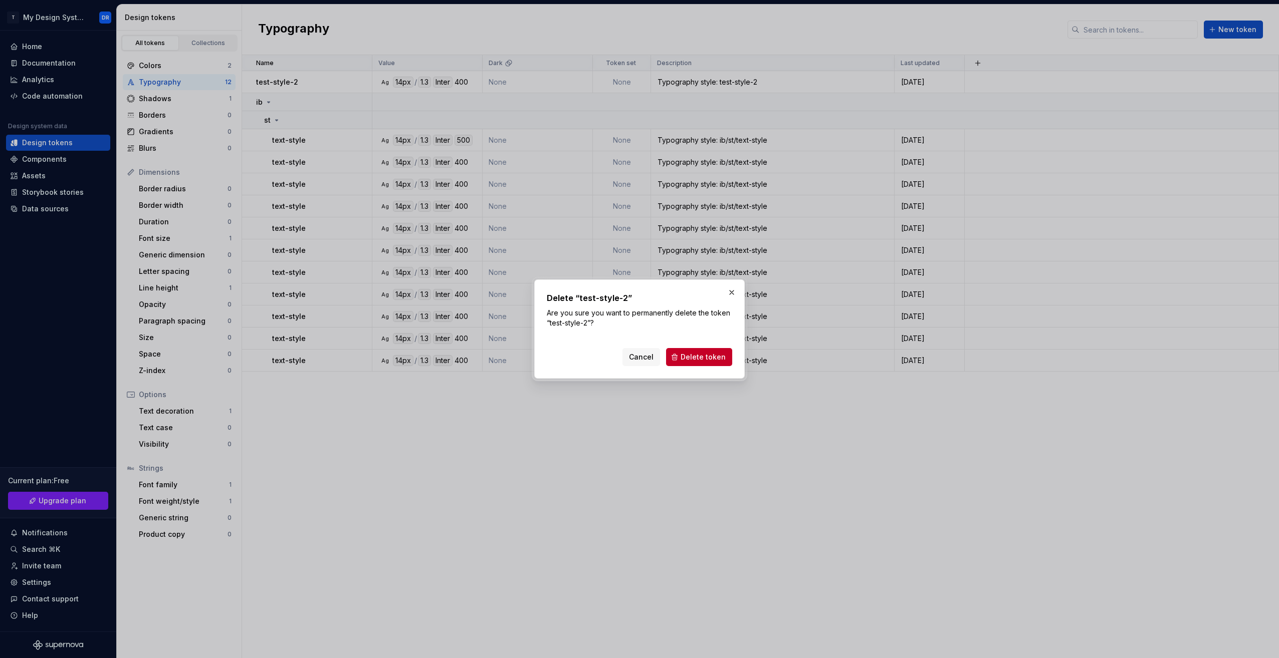
click at [702, 352] on span "Delete token" at bounding box center [702, 357] width 45 height 10
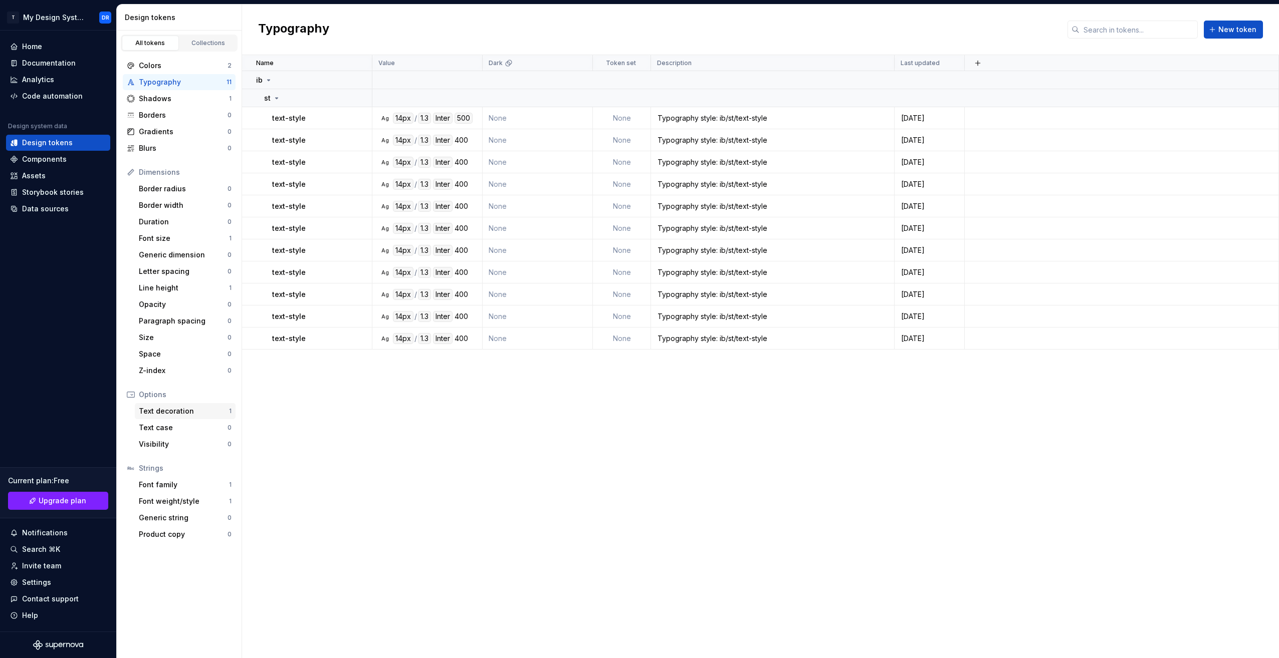
click at [201, 408] on div "Text decoration" at bounding box center [184, 411] width 90 height 10
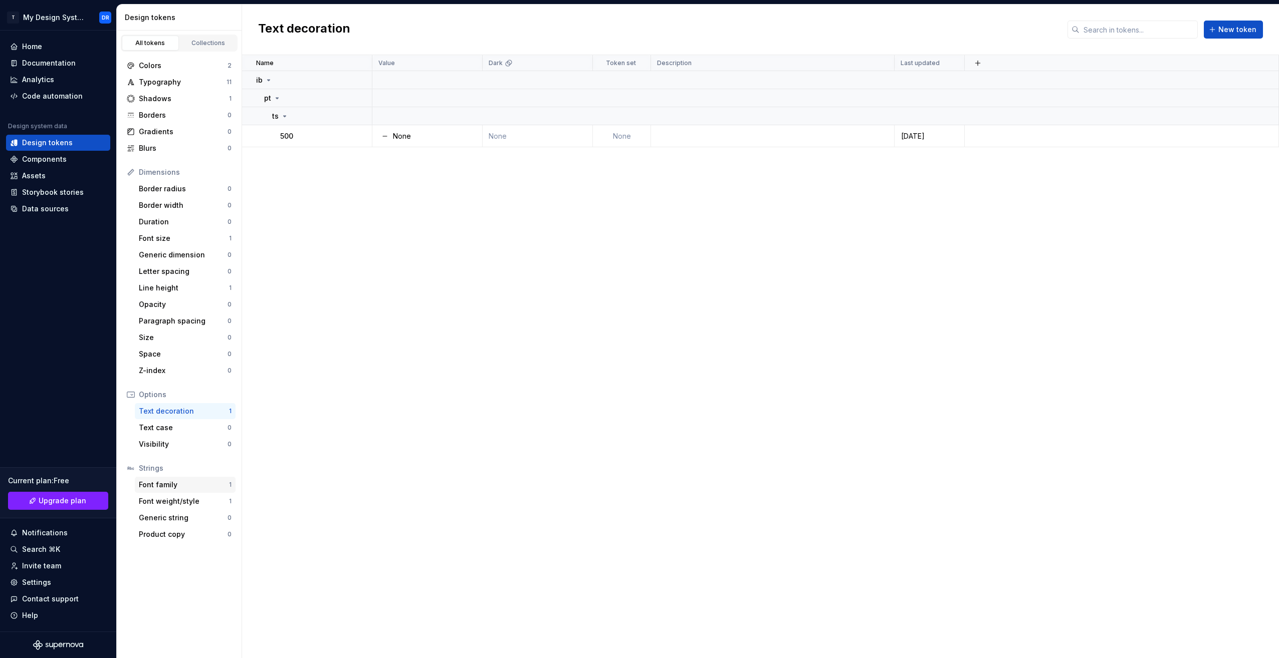
click at [179, 480] on div "Font family 1" at bounding box center [185, 485] width 101 height 16
click at [199, 504] on div "Font weight/style" at bounding box center [184, 502] width 90 height 10
click at [193, 489] on div "Font family" at bounding box center [184, 485] width 90 height 10
click at [190, 503] on div "Font weight/style" at bounding box center [184, 502] width 90 height 10
click at [189, 241] on div "Font size" at bounding box center [184, 238] width 90 height 10
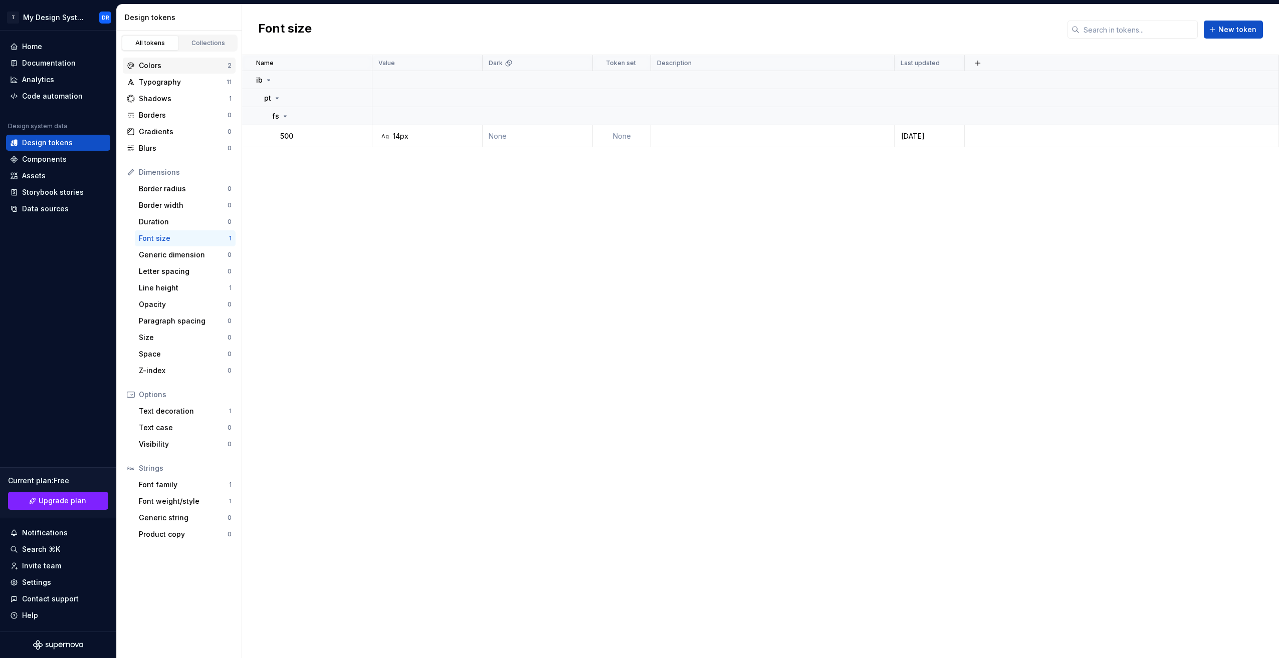
click at [170, 69] on div "Colors" at bounding box center [183, 66] width 89 height 10
click at [179, 97] on div "Shadows" at bounding box center [184, 99] width 90 height 10
click at [449, 138] on div "cosa" at bounding box center [452, 136] width 21 height 11
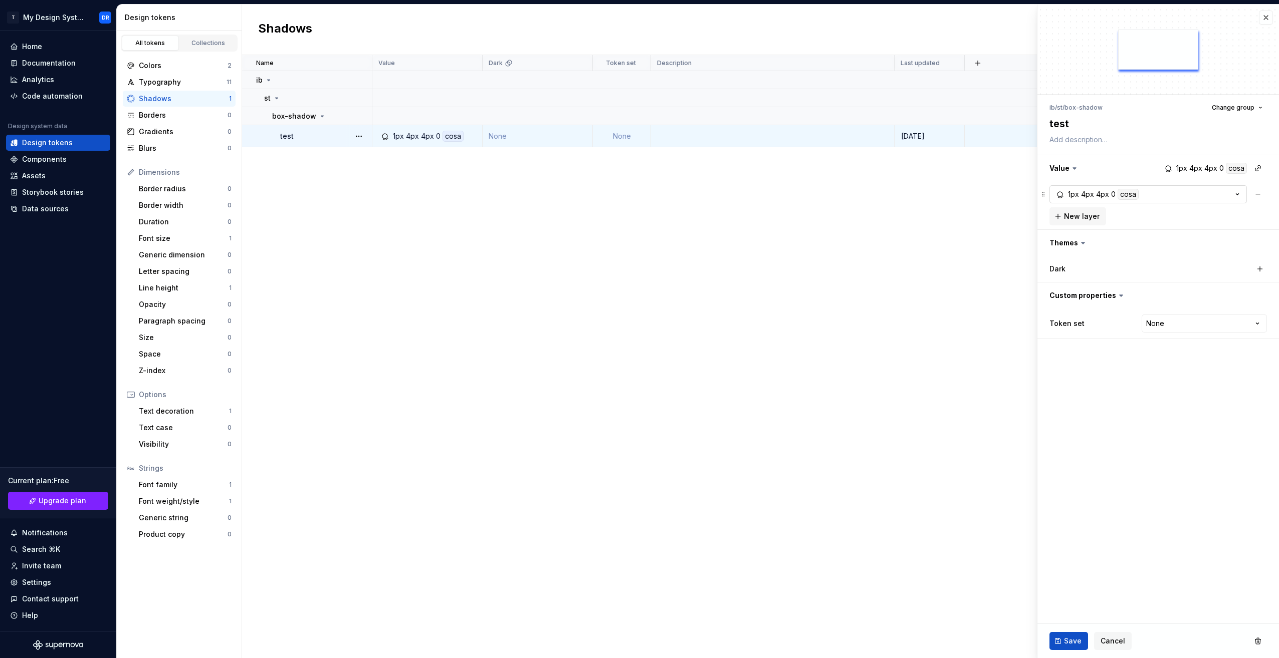
click at [1100, 192] on div "4px" at bounding box center [1102, 194] width 13 height 11
click at [1090, 242] on html "T My Design System DR Home Documentation Analytics Code automation Design syste…" at bounding box center [639, 329] width 1279 height 658
click at [1226, 418] on fieldset "ib / st / box-shadow Change group test Value 1px 4px 4px 0 cosa 1px 4px 4px 0 c…" at bounding box center [1158, 332] width 242 height 654
click at [155, 87] on div "Typography" at bounding box center [183, 82] width 88 height 10
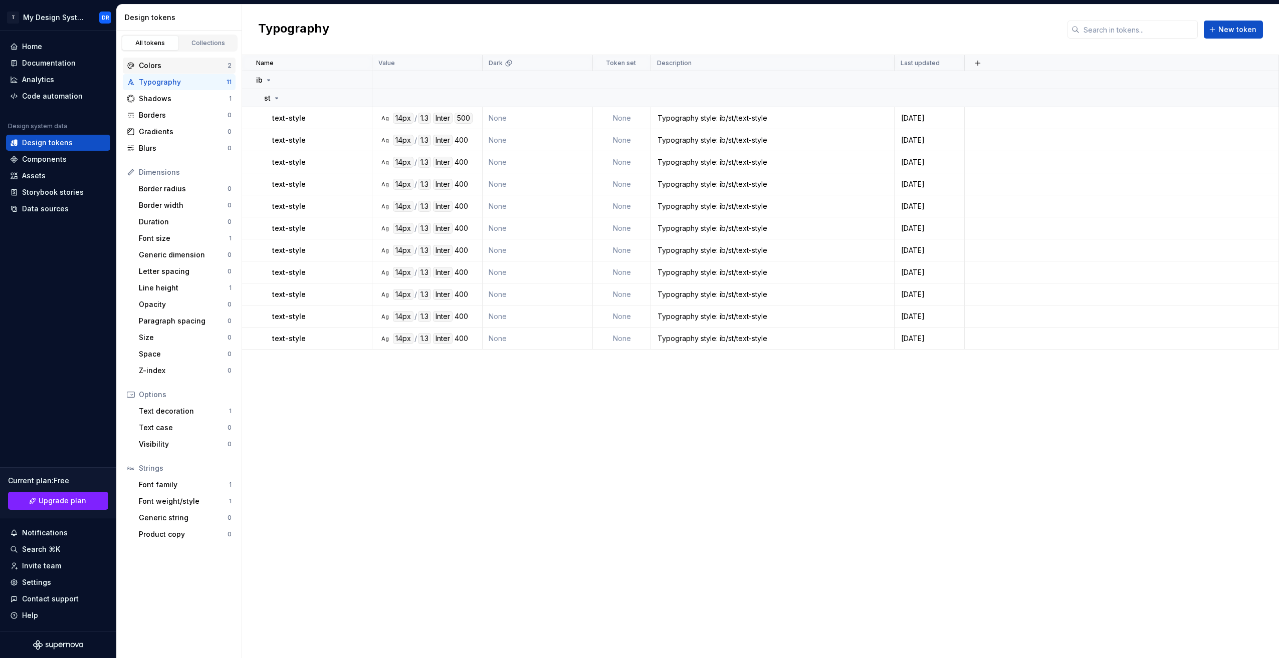
click at [170, 69] on div "Colors" at bounding box center [183, 66] width 89 height 10
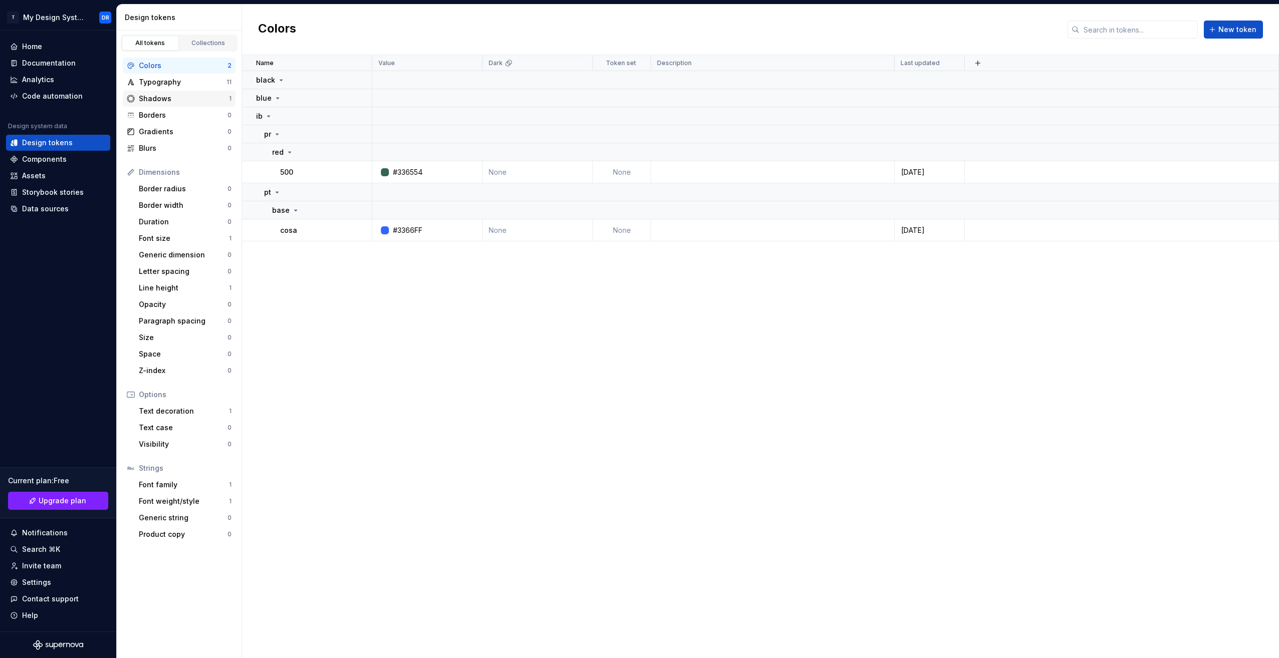
click at [173, 102] on div "Shadows" at bounding box center [184, 99] width 90 height 10
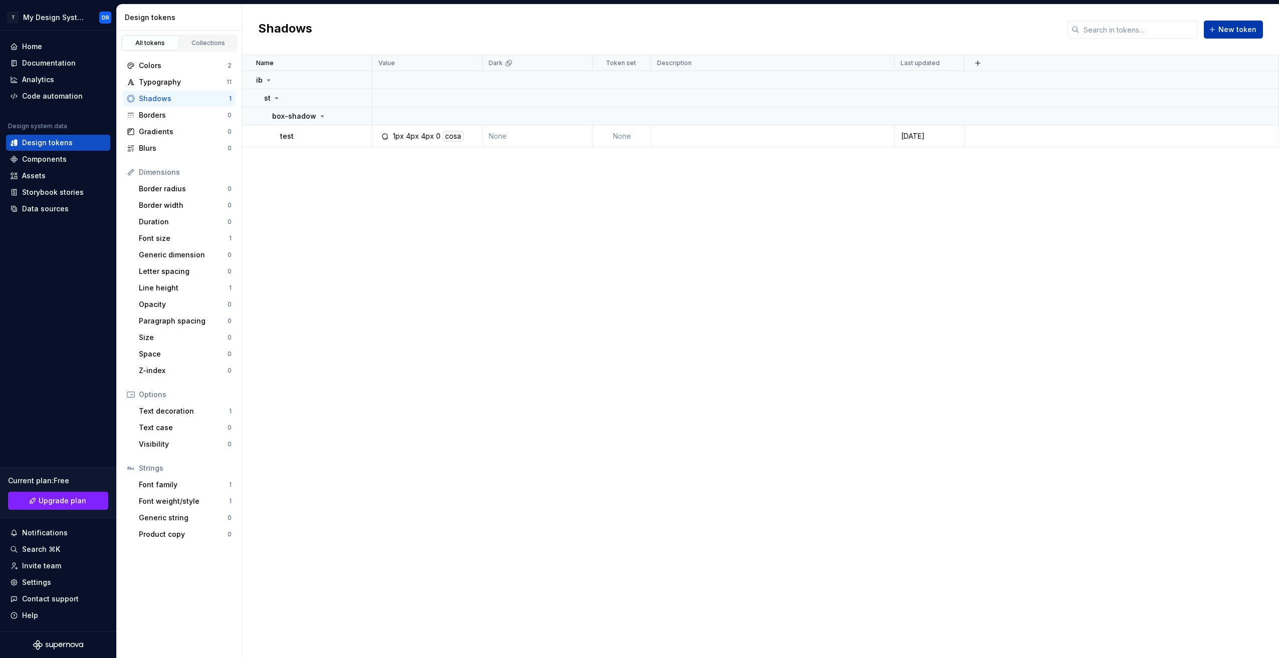
click at [1237, 29] on span "New token" at bounding box center [1237, 30] width 38 height 10
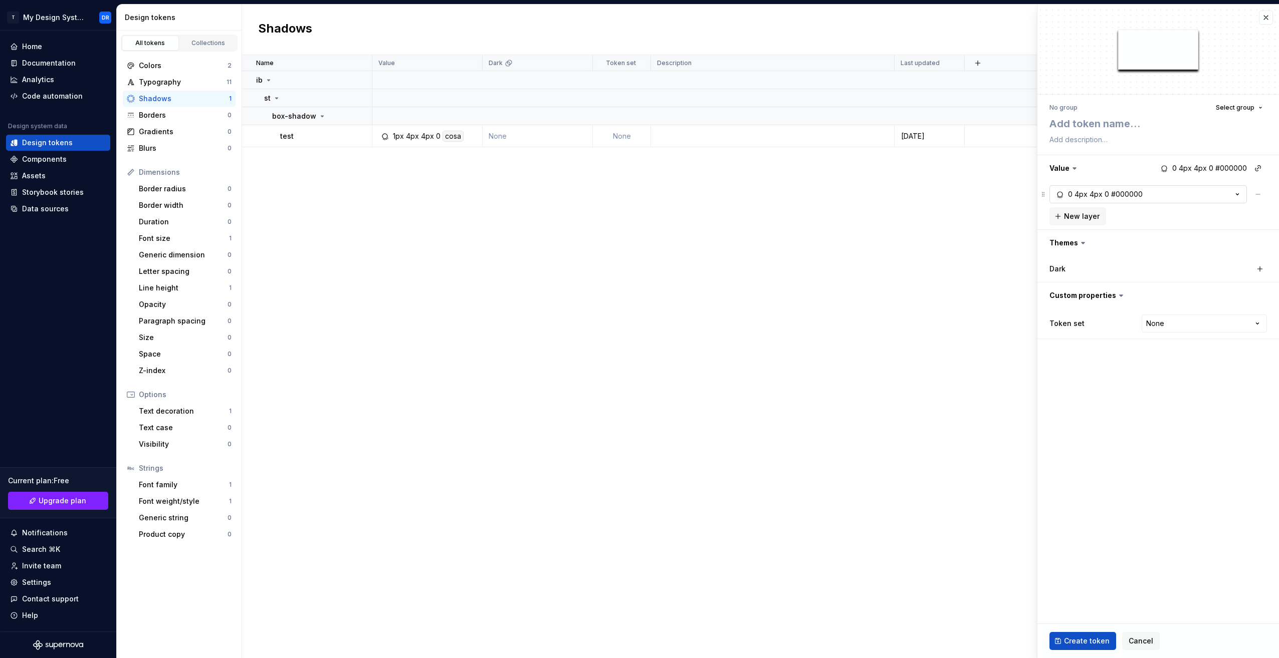
click at [1210, 192] on button "0 4px 4px 0 #000000" at bounding box center [1147, 194] width 197 height 18
click at [1201, 441] on fieldset "No group Select group Value 0 4px 4px 0 #000000 0 4px 4px 0 #000000 New layer T…" at bounding box center [1158, 332] width 242 height 654
click at [163, 151] on div "Blurs" at bounding box center [183, 148] width 89 height 10
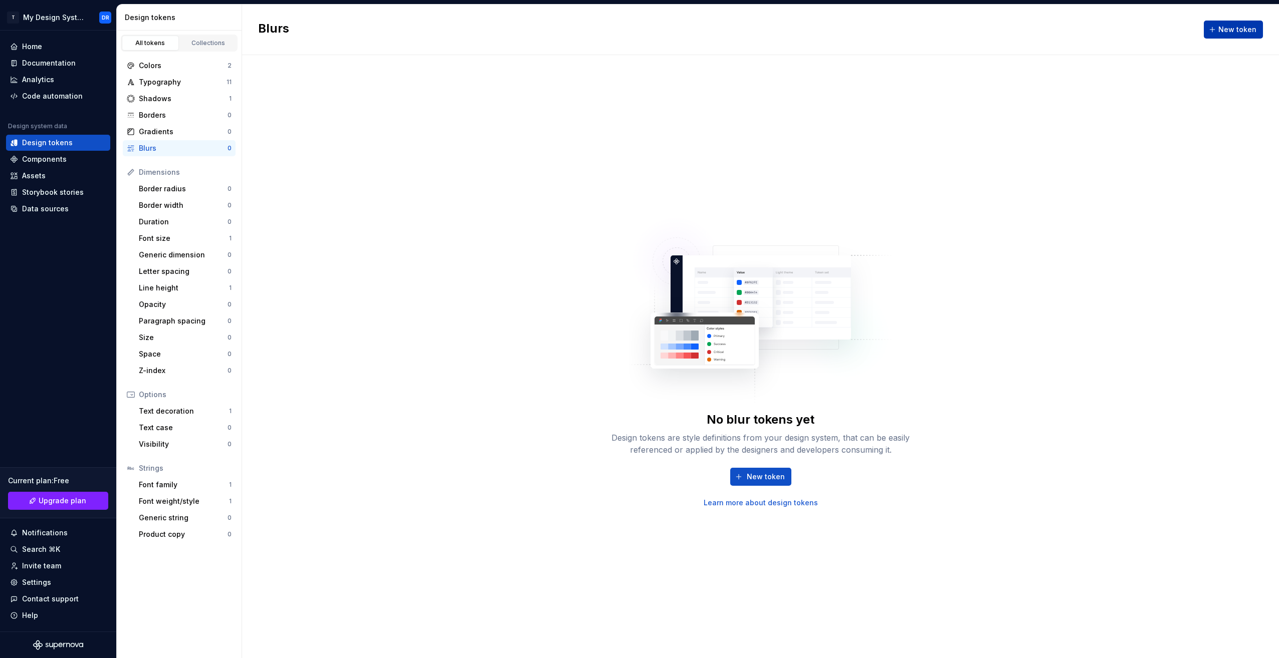
click at [1234, 28] on span "New token" at bounding box center [1237, 30] width 38 height 10
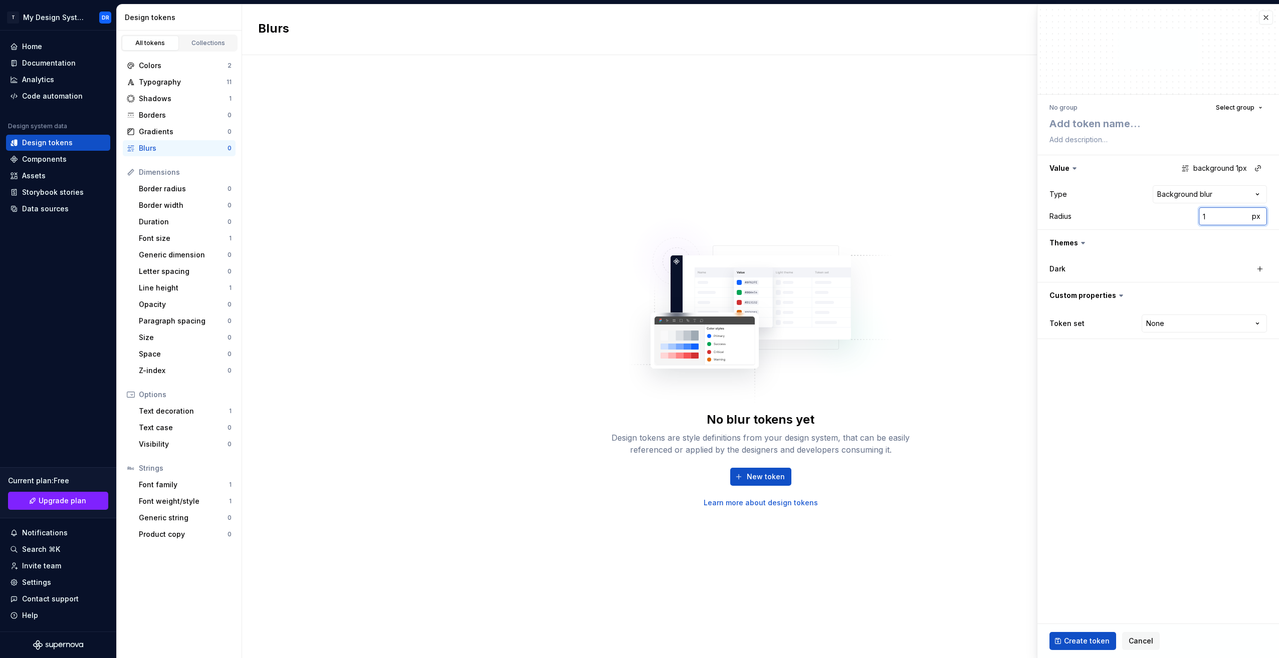
click at [1214, 214] on input "1" at bounding box center [1224, 216] width 50 height 18
click at [1199, 186] on html "**********" at bounding box center [639, 329] width 1279 height 658
click at [1119, 195] on html "**********" at bounding box center [639, 329] width 1279 height 658
type textarea "*"
type input "2"
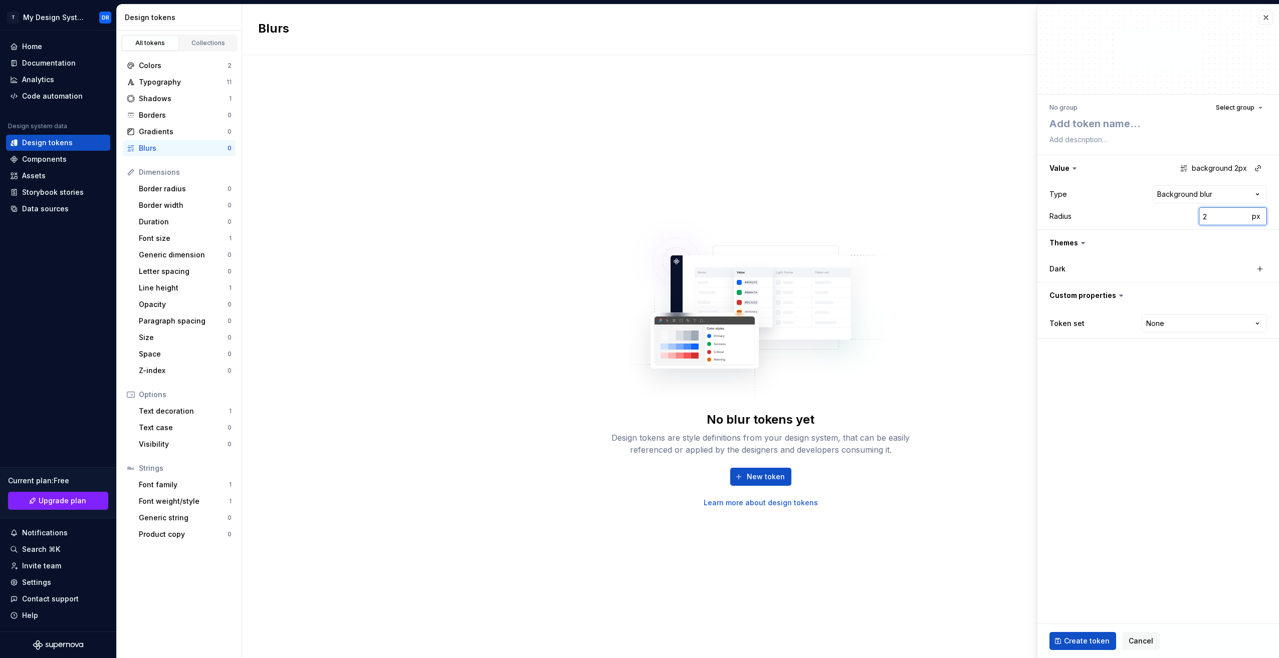
click at [1242, 215] on input "2" at bounding box center [1224, 216] width 50 height 18
click at [1256, 215] on span "px" at bounding box center [1256, 216] width 9 height 9
click at [1252, 217] on span "rem" at bounding box center [1256, 216] width 13 height 9
click at [1258, 217] on span "%" at bounding box center [1255, 216] width 7 height 9
type textarea "*"
